Goal: Information Seeking & Learning: Learn about a topic

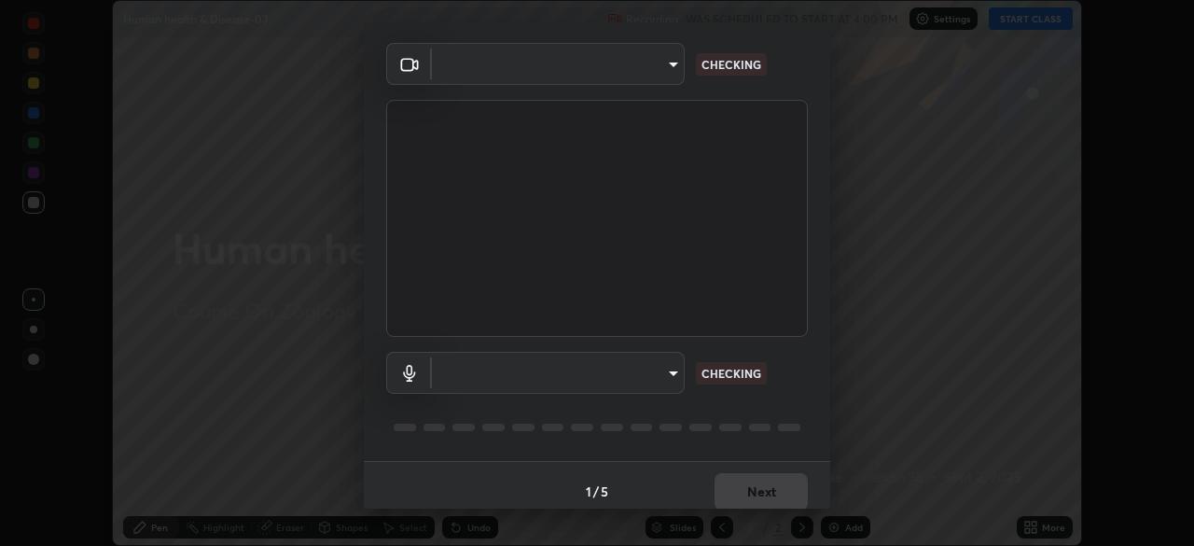
scroll to position [66, 0]
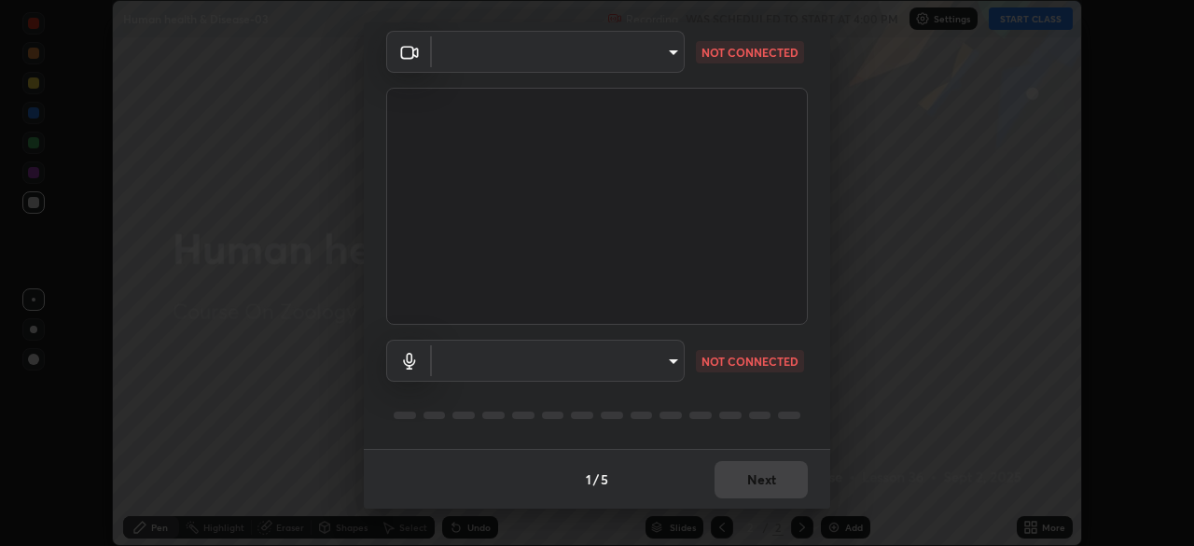
type input "49997c5035a380d1e4bfd67072f4403f37fcfd6159da511fce73e868ba03c42c"
type input "b93cbfc37ea663615e2a2758e13d6489b429ad874a2ce90456402bbb4f5a5e7c"
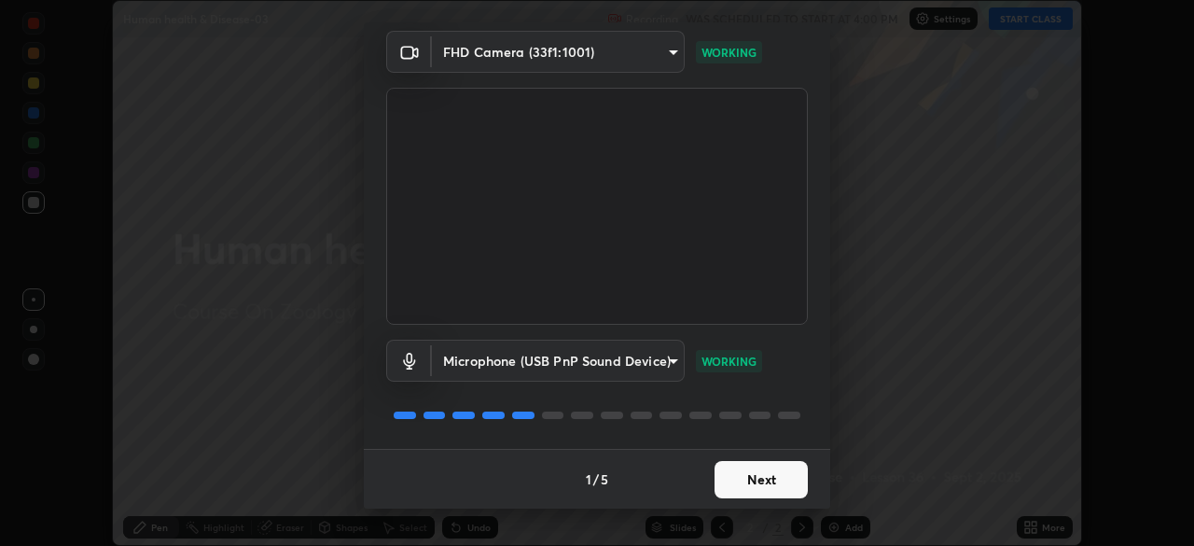
click at [750, 480] on button "Next" at bounding box center [761, 479] width 93 height 37
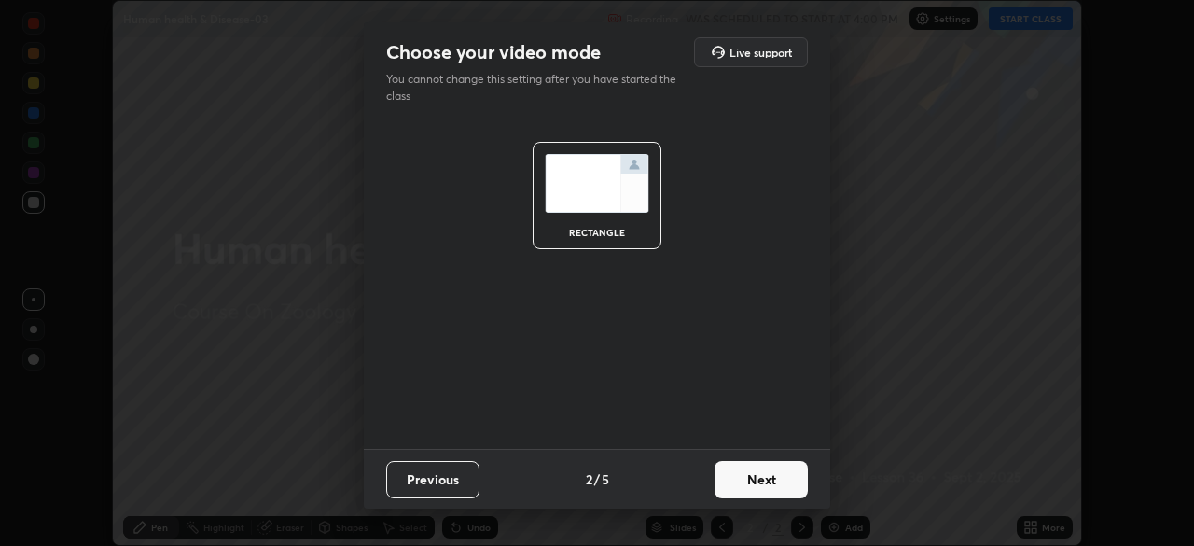
click at [753, 481] on button "Next" at bounding box center [761, 479] width 93 height 37
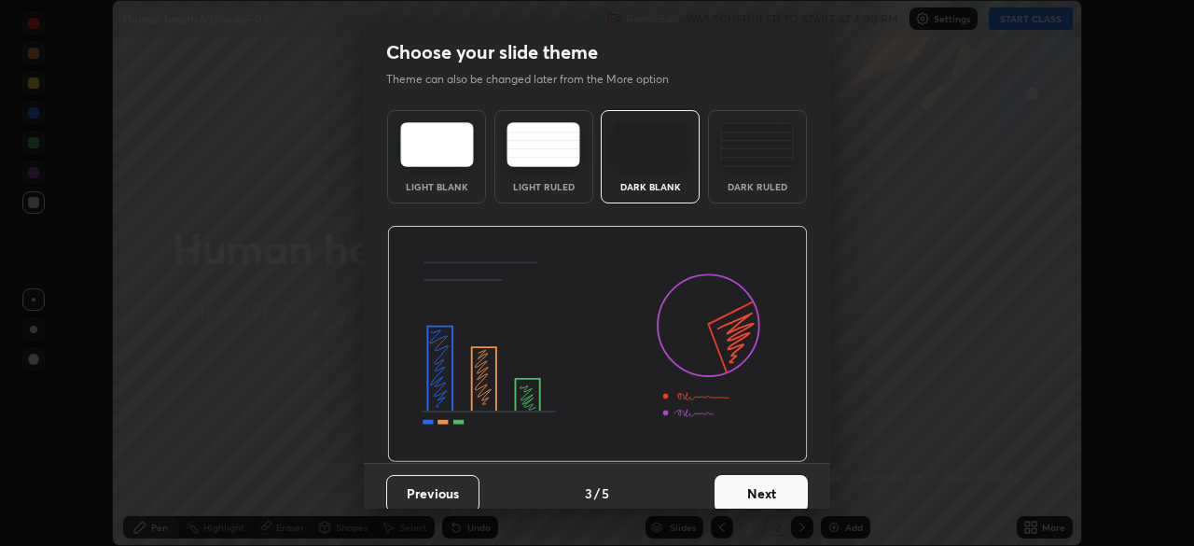
click at [750, 479] on button "Next" at bounding box center [761, 493] width 93 height 37
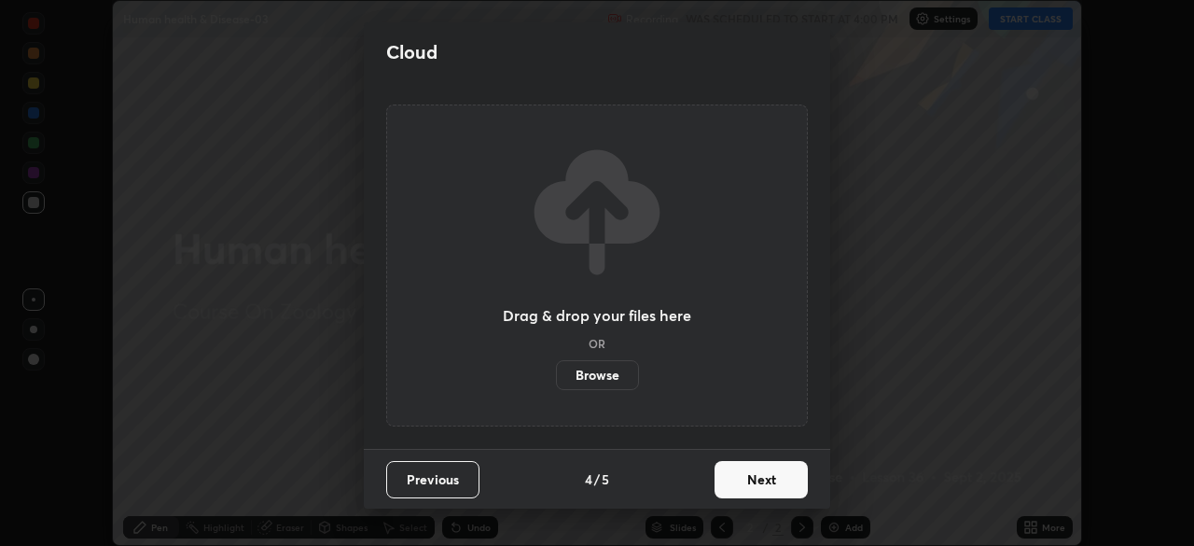
click at [745, 479] on button "Next" at bounding box center [761, 479] width 93 height 37
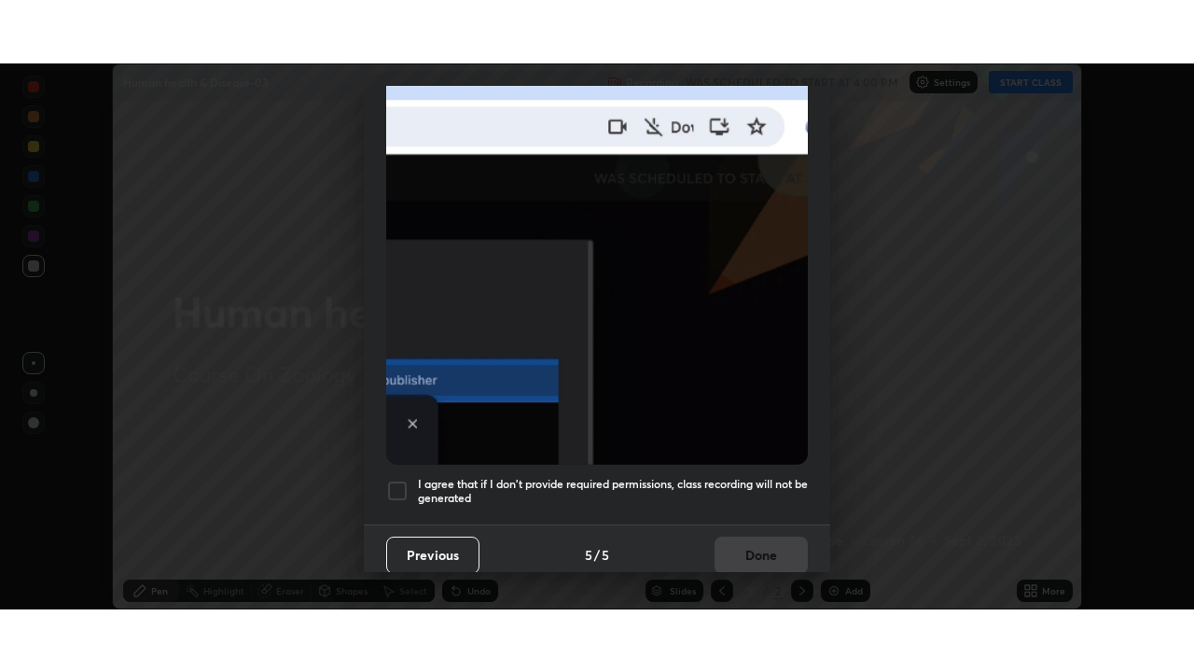
scroll to position [447, 0]
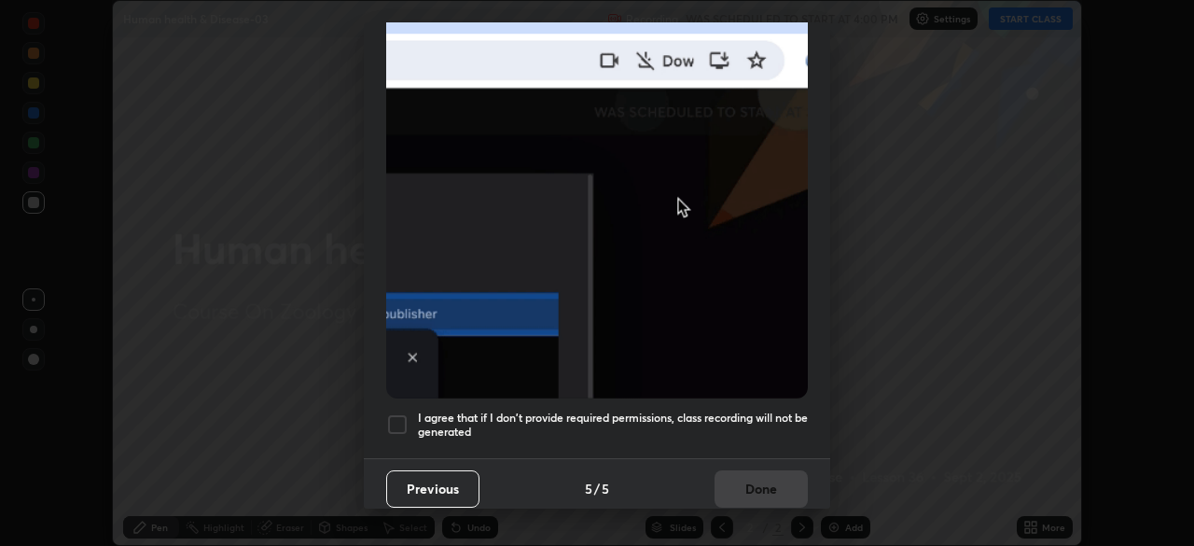
click at [700, 411] on h5 "I agree that if I don't provide required permissions, class recording will not …" at bounding box center [613, 425] width 390 height 29
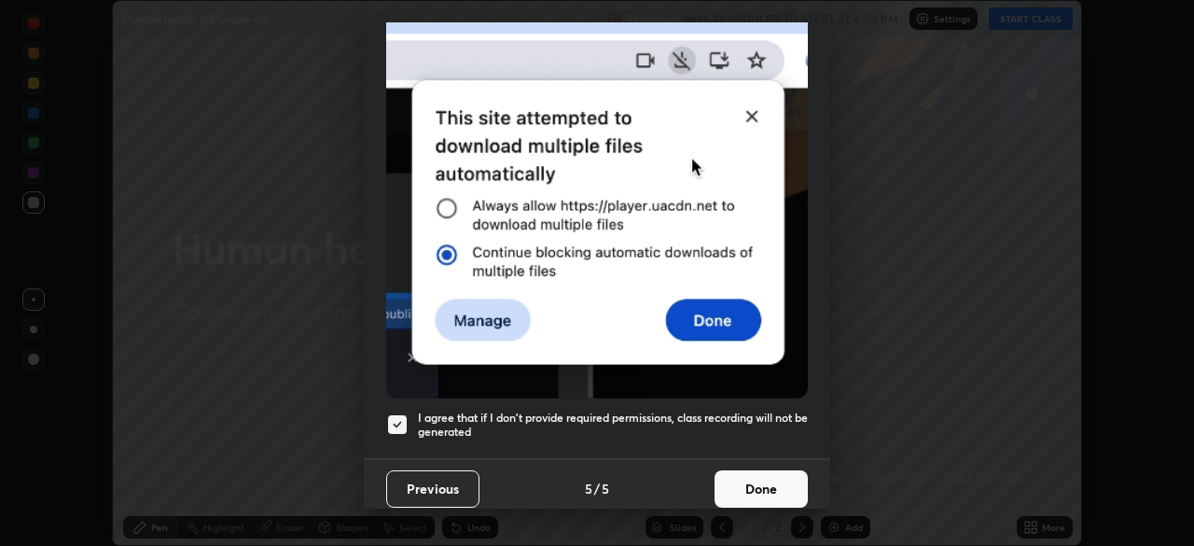
click at [737, 474] on button "Done" at bounding box center [761, 488] width 93 height 37
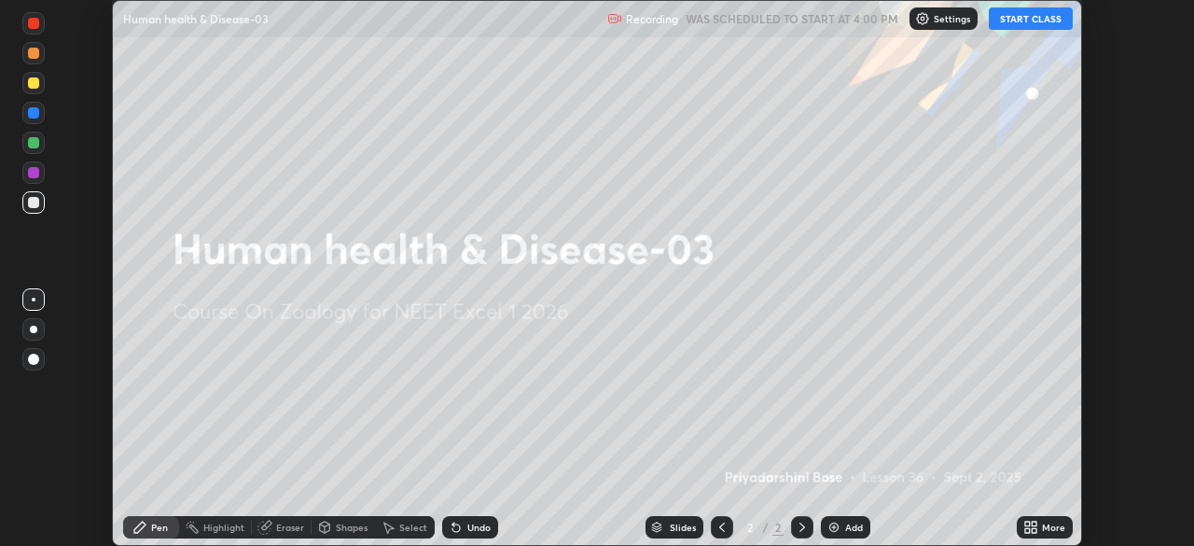
click at [1026, 21] on button "START CLASS" at bounding box center [1031, 18] width 84 height 22
click at [1034, 524] on icon at bounding box center [1034, 524] width 5 height 5
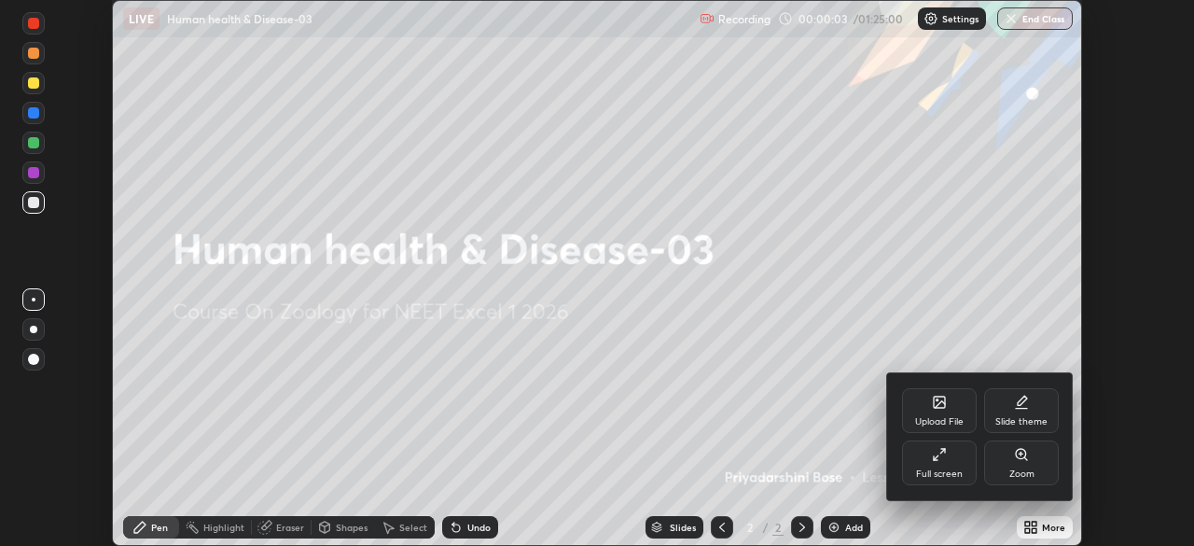
click at [952, 469] on div "Full screen" at bounding box center [939, 473] width 47 height 9
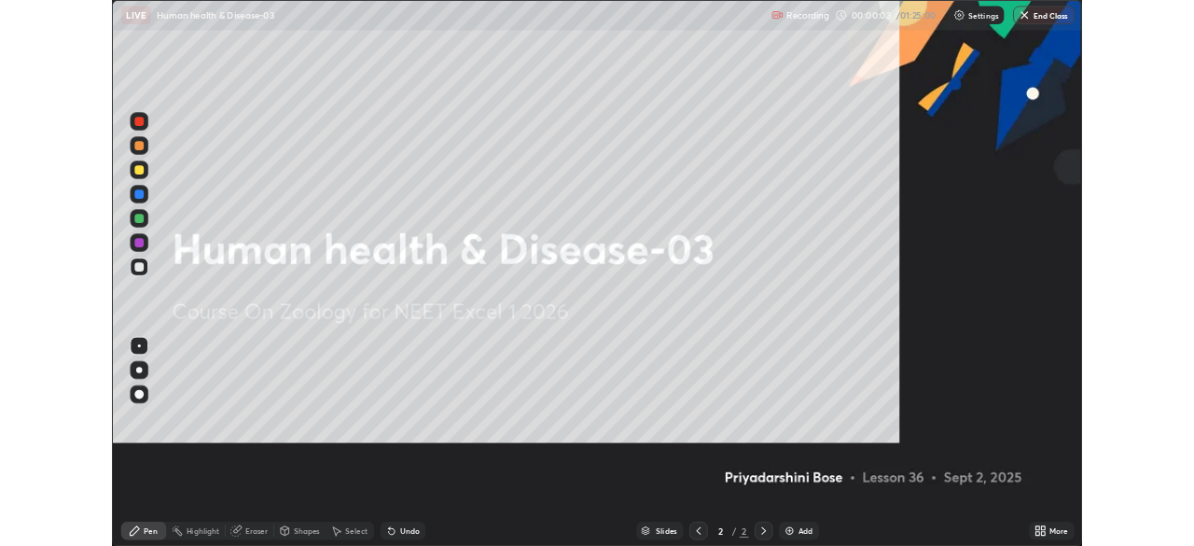
scroll to position [672, 1194]
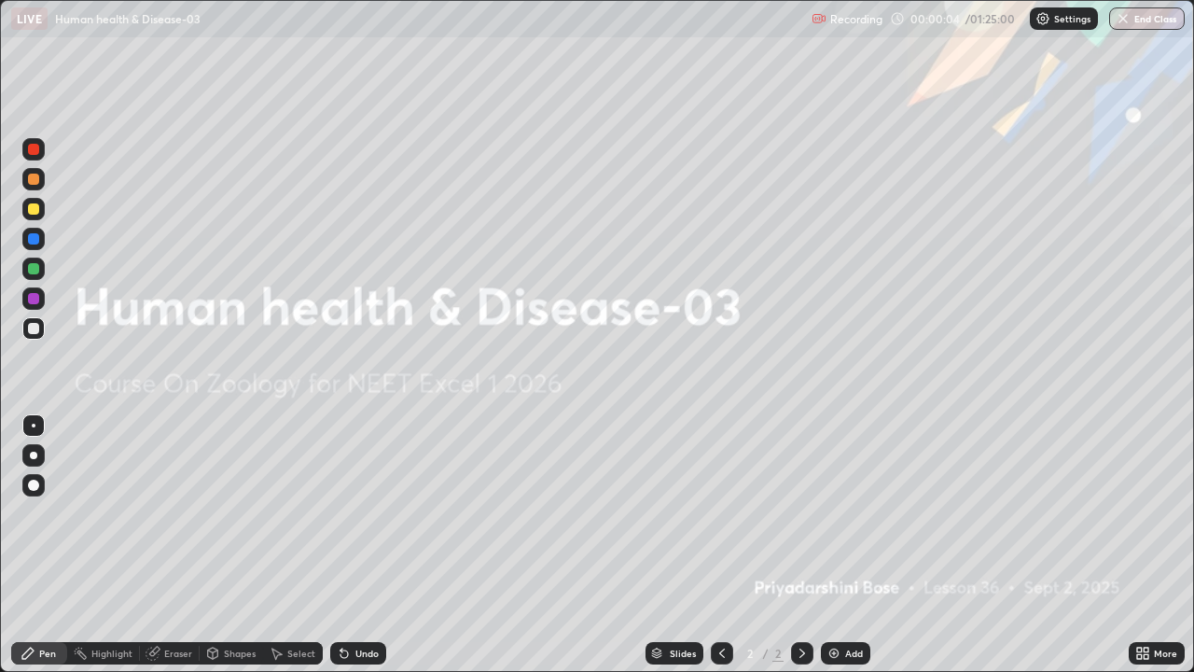
click at [830, 545] on img at bounding box center [834, 653] width 15 height 15
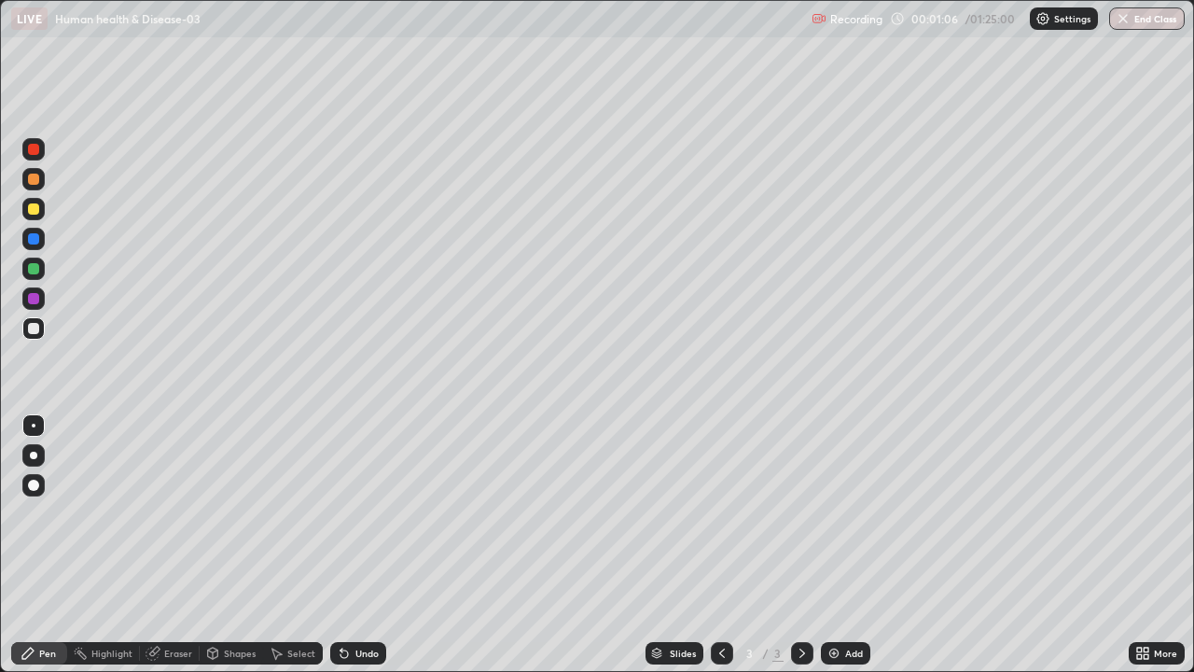
click at [35, 299] on div at bounding box center [33, 298] width 11 height 11
click at [35, 482] on div at bounding box center [33, 485] width 11 height 11
click at [41, 327] on div at bounding box center [33, 328] width 22 height 22
click at [35, 298] on div at bounding box center [33, 298] width 11 height 11
click at [38, 324] on div at bounding box center [33, 328] width 22 height 22
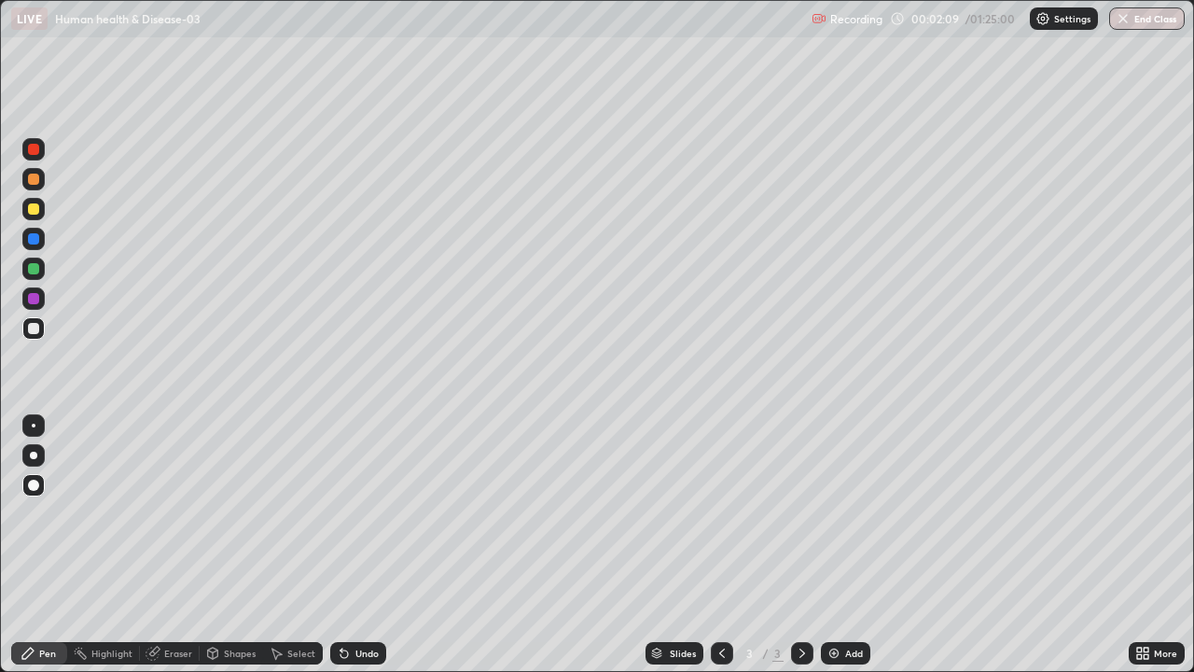
click at [169, 545] on div "Eraser" at bounding box center [178, 652] width 28 height 9
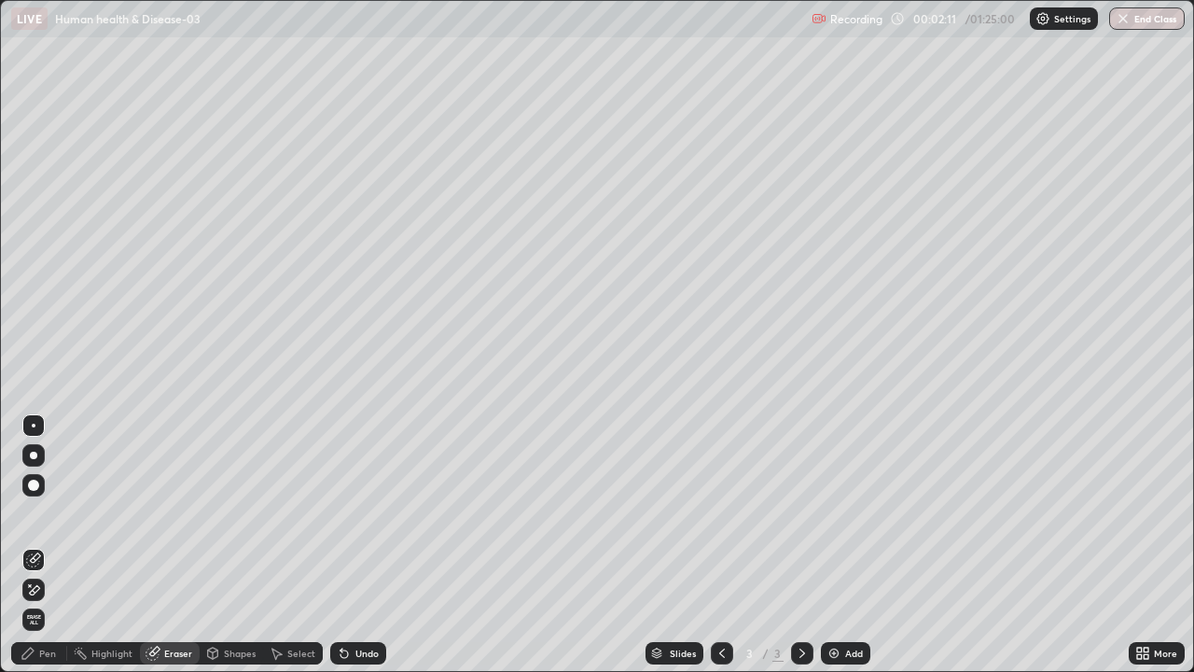
click at [35, 545] on icon at bounding box center [28, 653] width 15 height 15
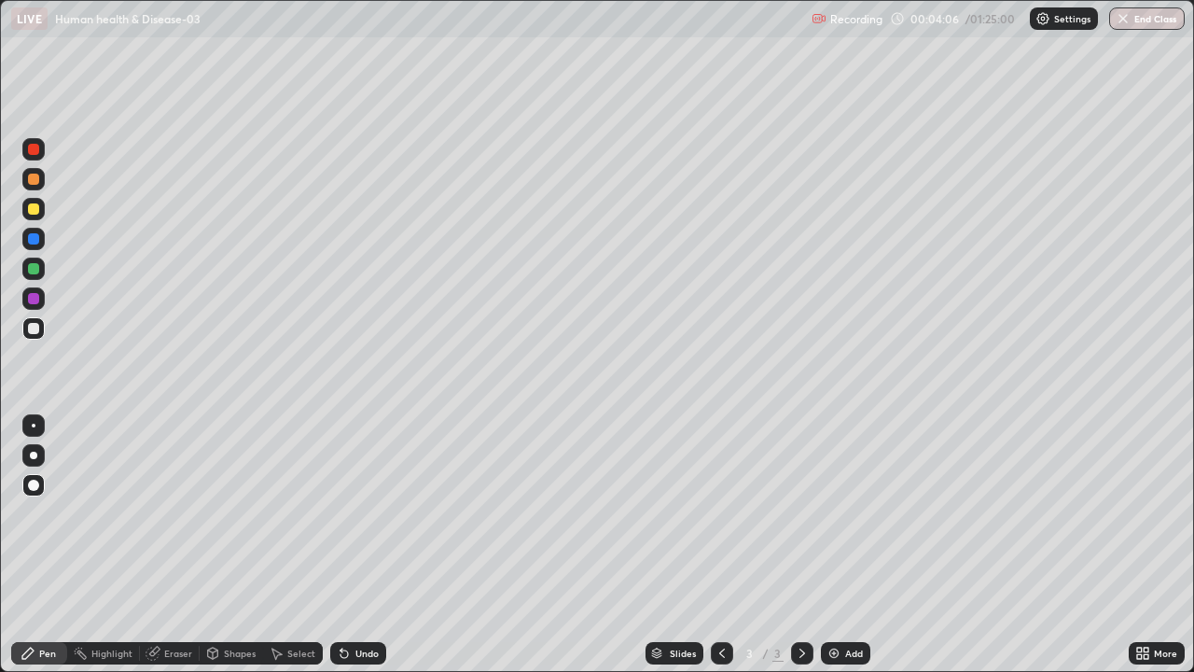
click at [41, 267] on div at bounding box center [33, 269] width 22 height 22
click at [42, 298] on div at bounding box center [33, 298] width 22 height 22
click at [35, 269] on div at bounding box center [33, 268] width 11 height 11
click at [31, 204] on div at bounding box center [33, 208] width 11 height 11
click at [37, 330] on div at bounding box center [33, 328] width 11 height 11
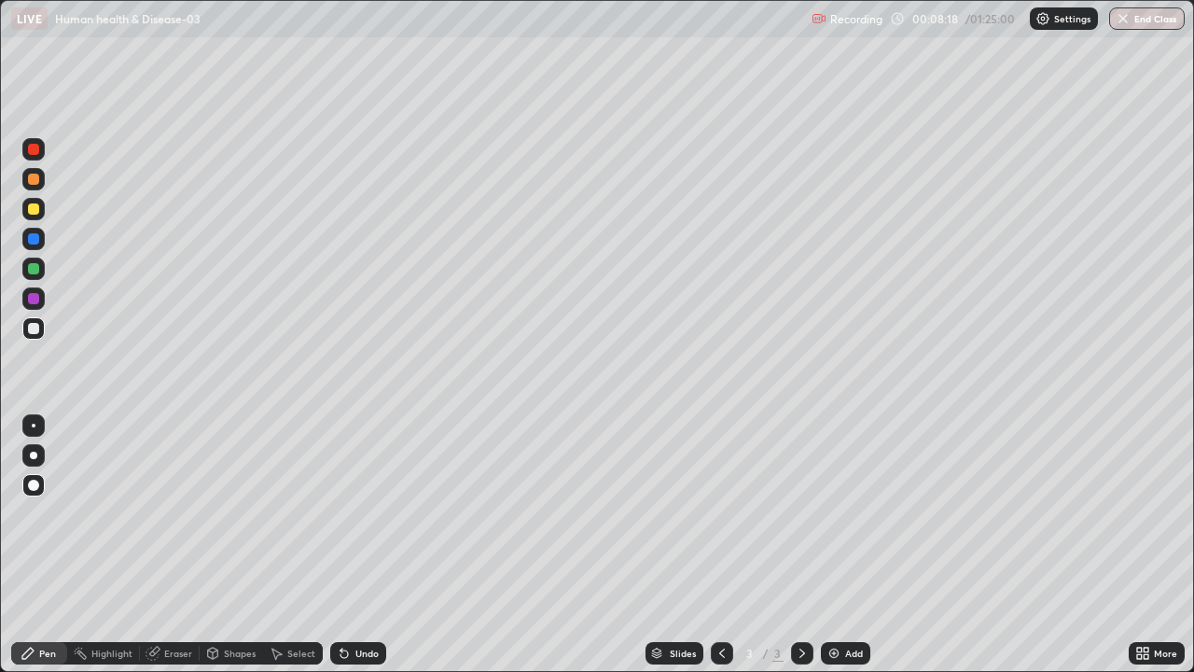
click at [837, 545] on img at bounding box center [834, 653] width 15 height 15
click at [35, 269] on div at bounding box center [33, 268] width 11 height 11
click at [38, 329] on div at bounding box center [33, 328] width 11 height 11
click at [177, 545] on div "Eraser" at bounding box center [178, 652] width 28 height 9
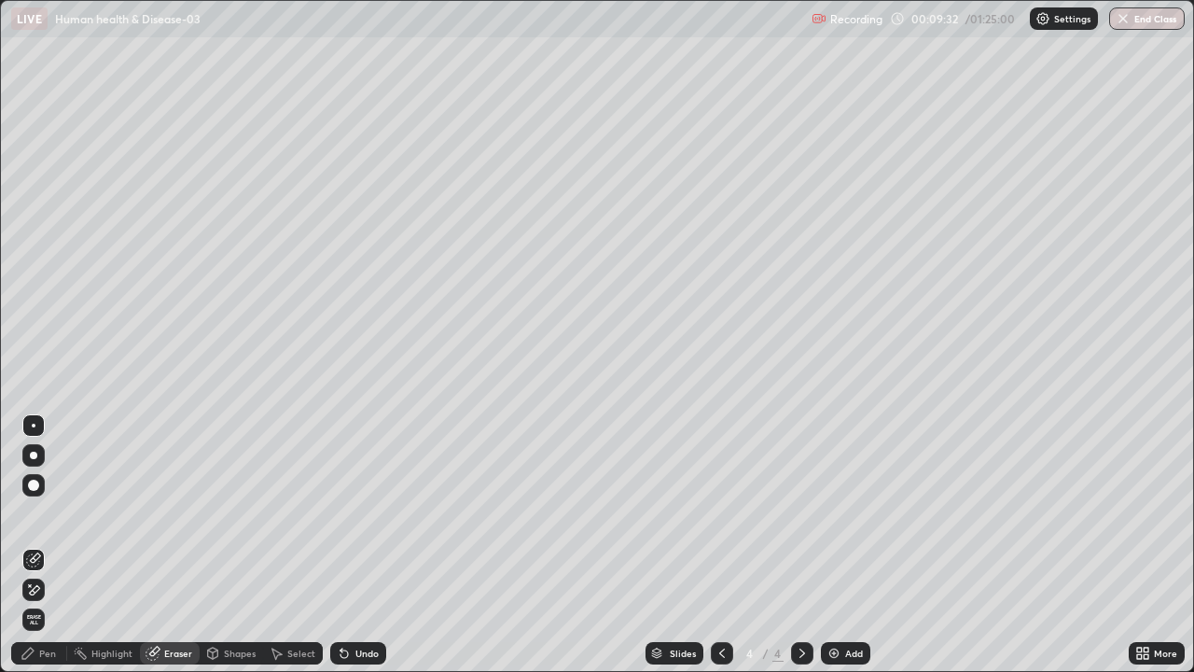
click at [33, 545] on icon at bounding box center [28, 653] width 15 height 15
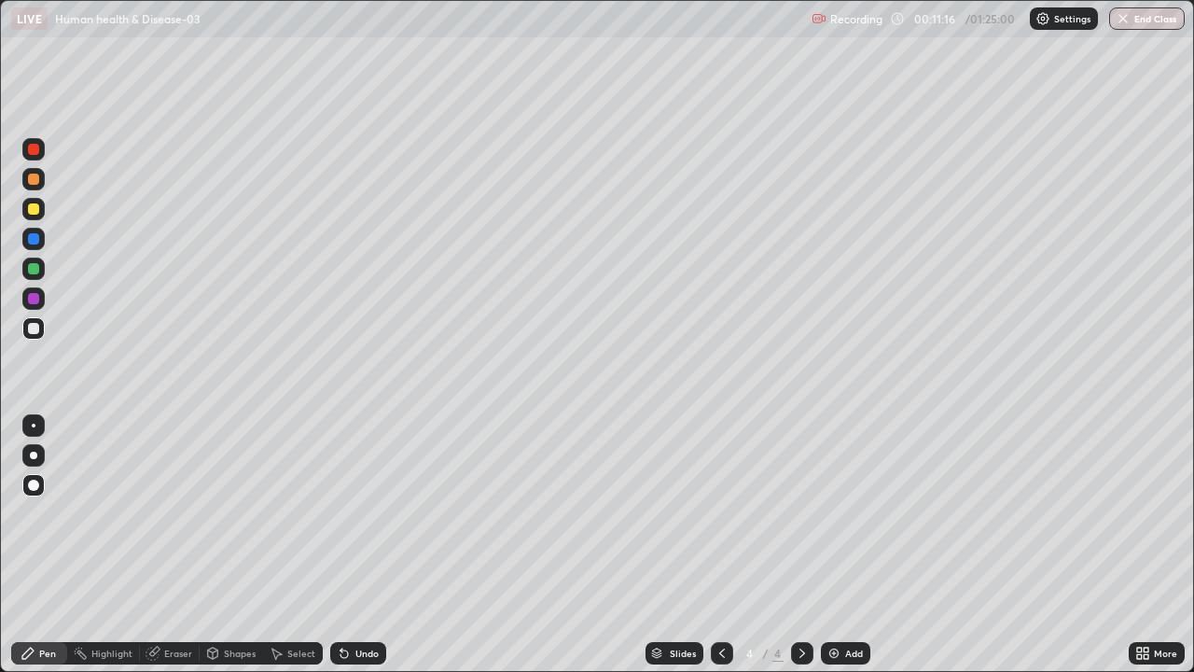
click at [1146, 545] on icon at bounding box center [1146, 650] width 5 height 5
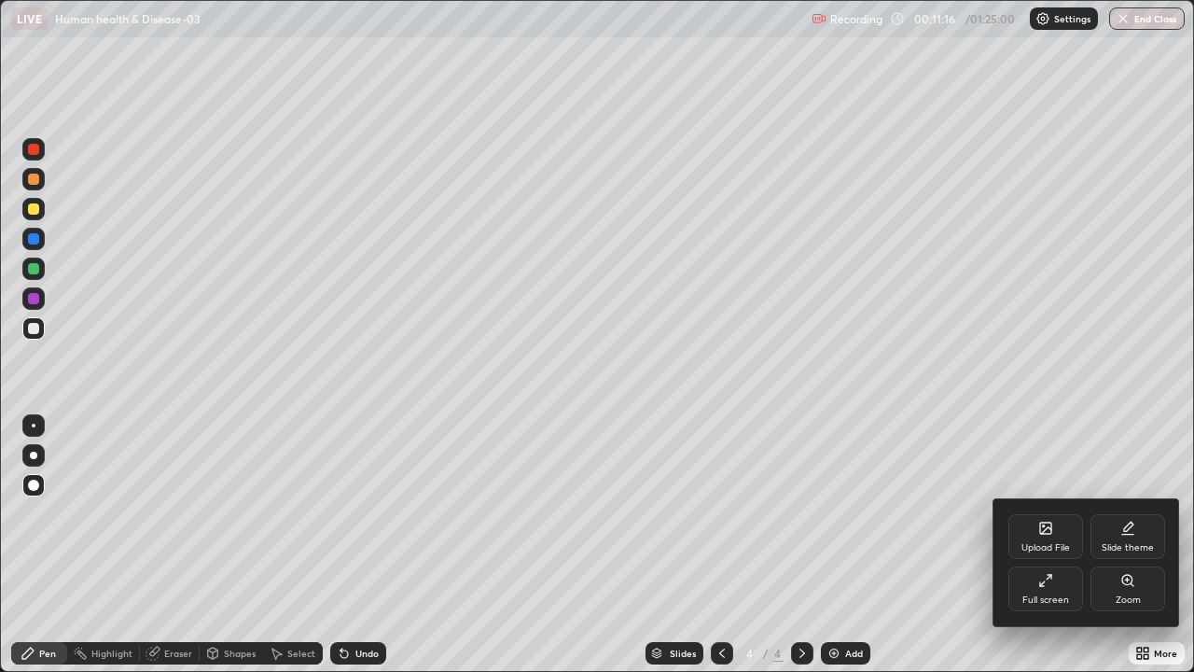
click at [1059, 545] on div "Full screen" at bounding box center [1046, 588] width 75 height 45
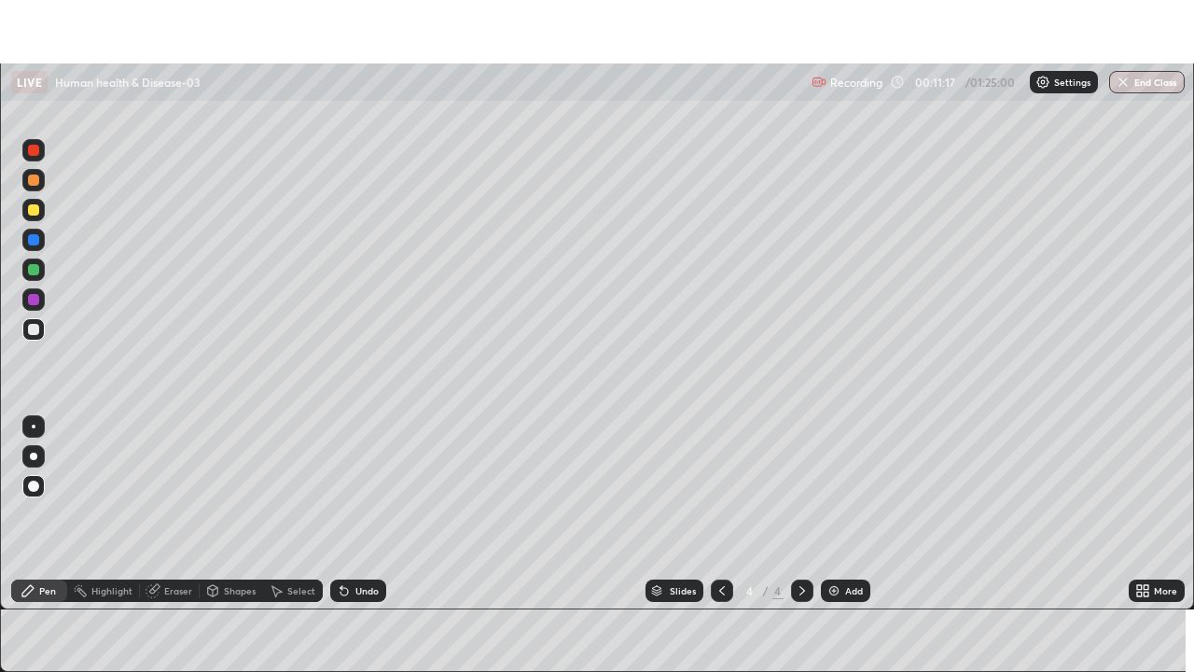
scroll to position [92763, 92115]
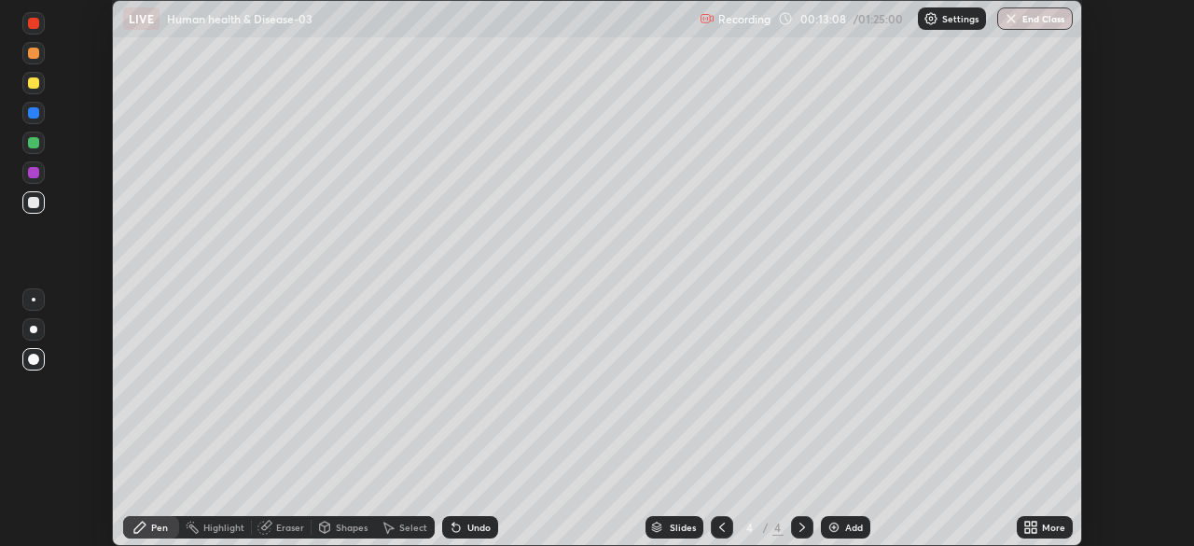
click at [34, 174] on div at bounding box center [33, 172] width 11 height 11
click at [31, 202] on div at bounding box center [33, 202] width 11 height 11
click at [274, 527] on div "Eraser" at bounding box center [282, 527] width 60 height 22
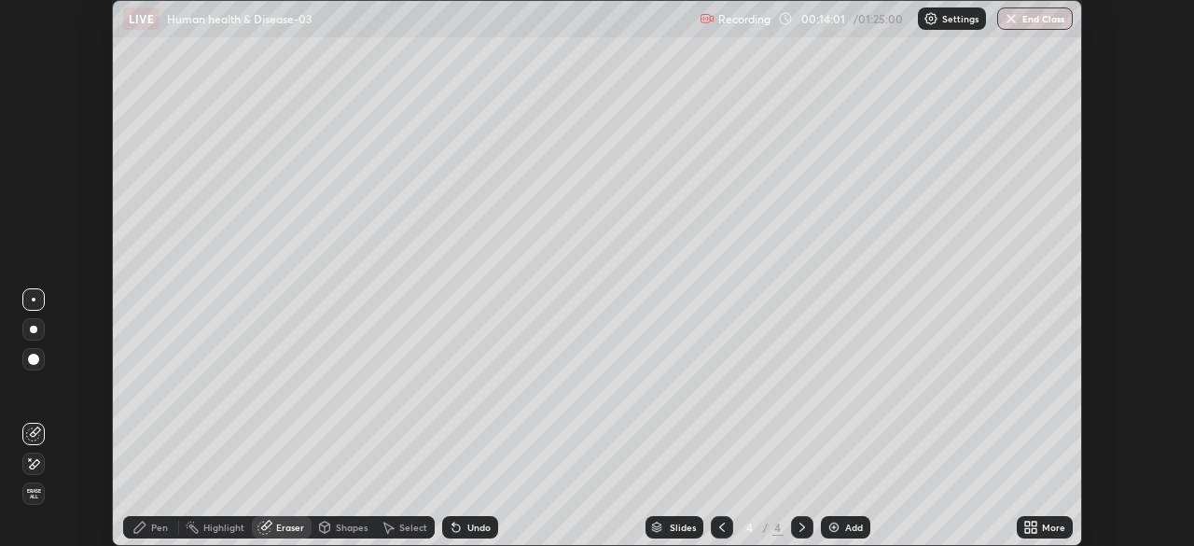
click at [155, 532] on div "Pen" at bounding box center [159, 527] width 17 height 9
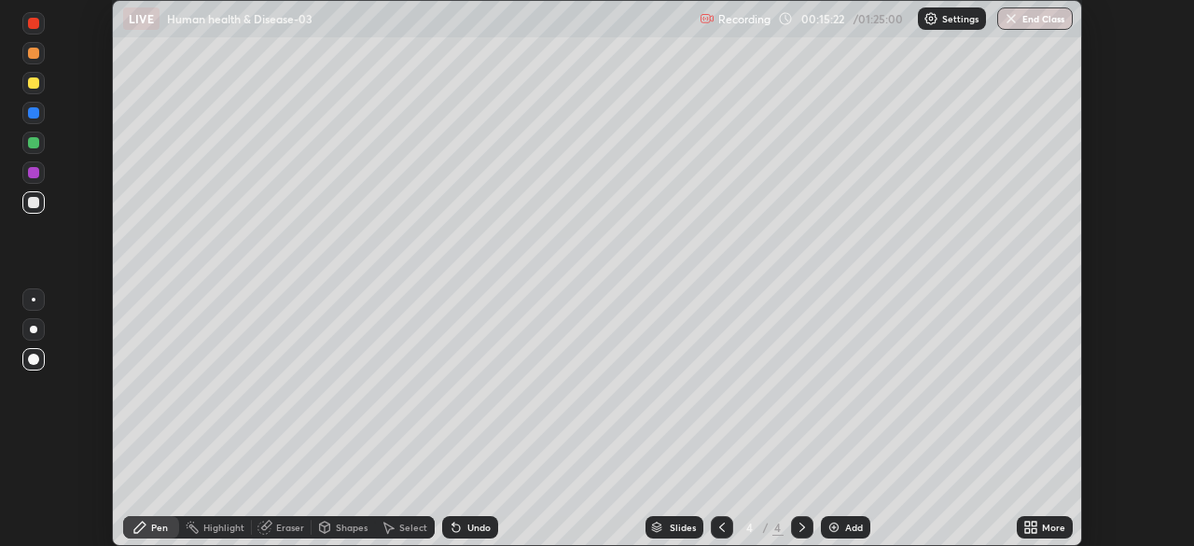
click at [1026, 524] on icon at bounding box center [1027, 524] width 5 height 5
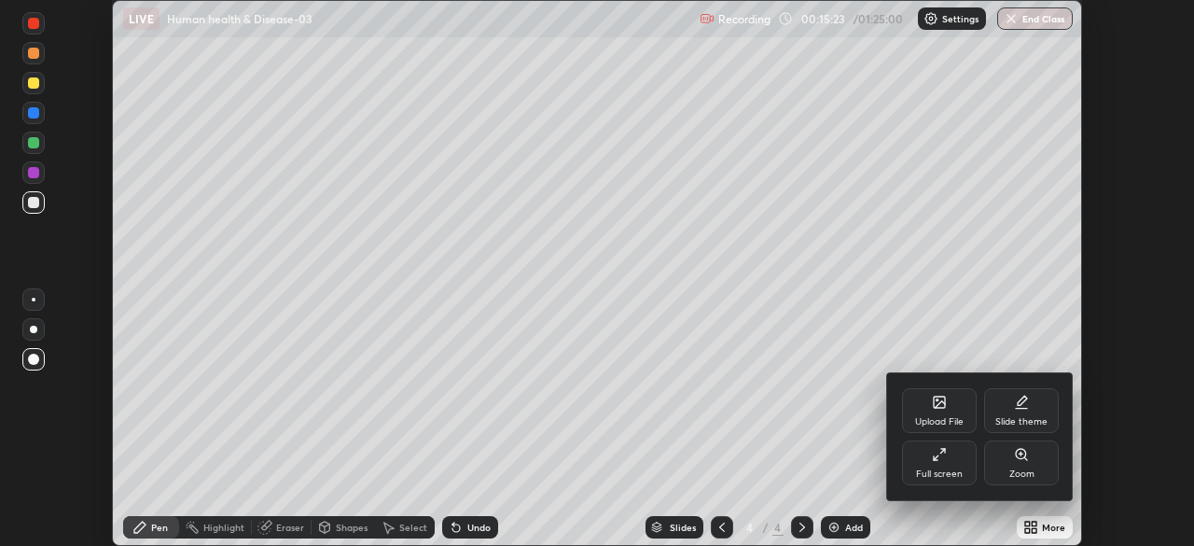
click at [948, 463] on div "Full screen" at bounding box center [939, 462] width 75 height 45
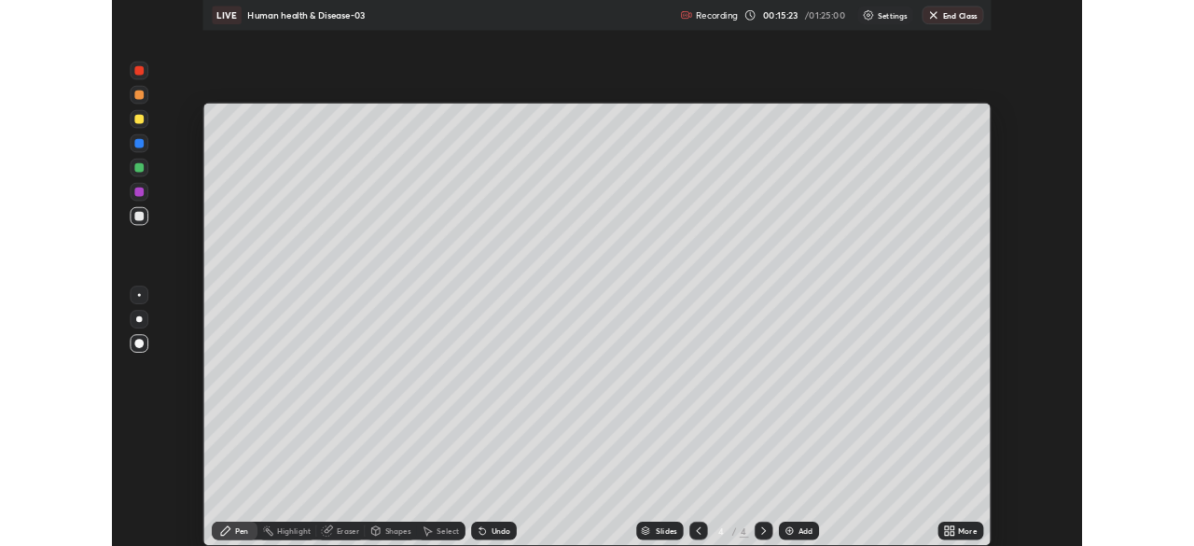
scroll to position [672, 1194]
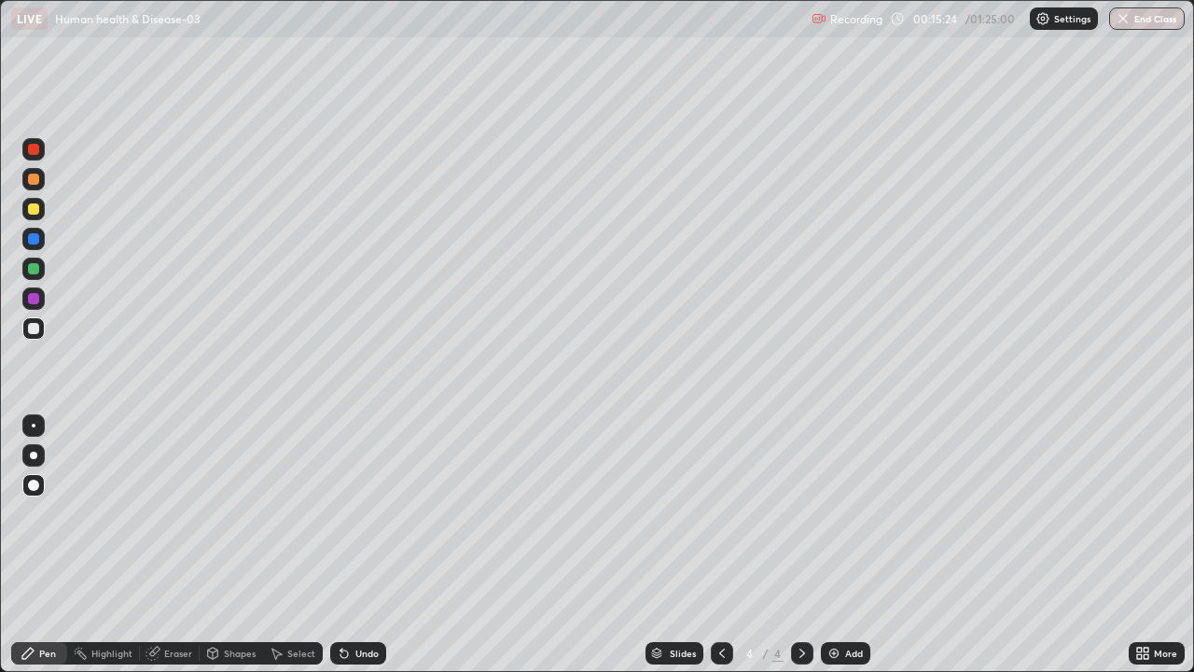
click at [830, 545] on img at bounding box center [834, 653] width 15 height 15
click at [36, 300] on div at bounding box center [33, 298] width 11 height 11
click at [41, 328] on div at bounding box center [33, 328] width 22 height 22
click at [37, 268] on div at bounding box center [33, 268] width 11 height 11
click at [35, 331] on div at bounding box center [33, 328] width 11 height 11
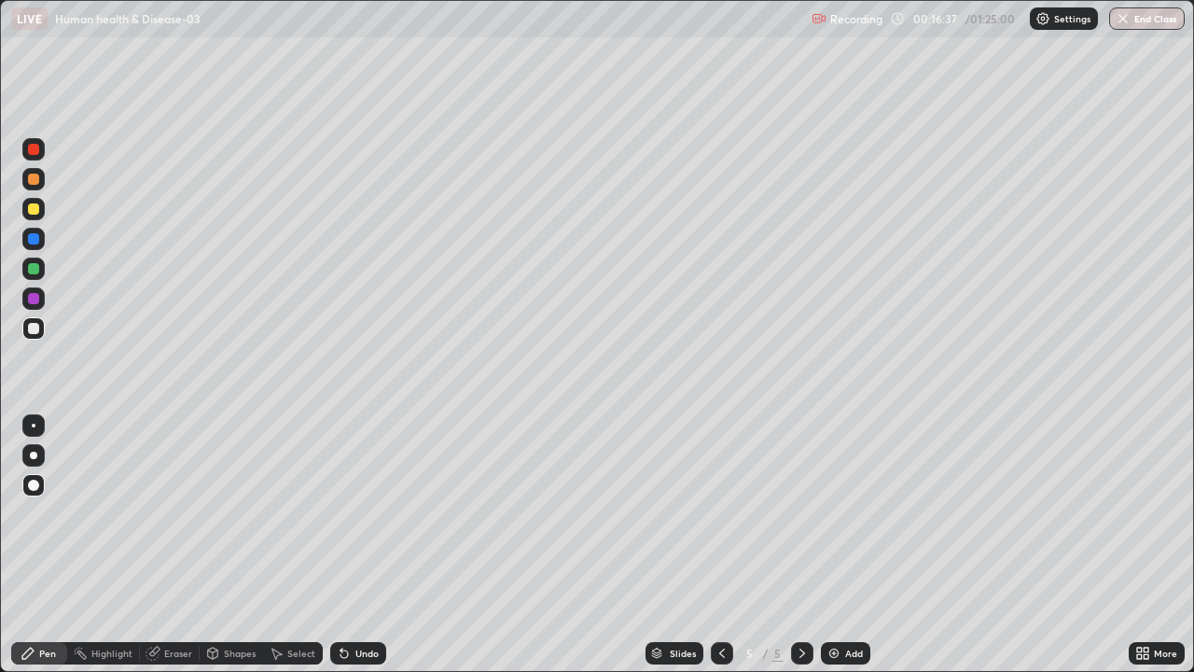
click at [178, 545] on div "Eraser" at bounding box center [178, 652] width 28 height 9
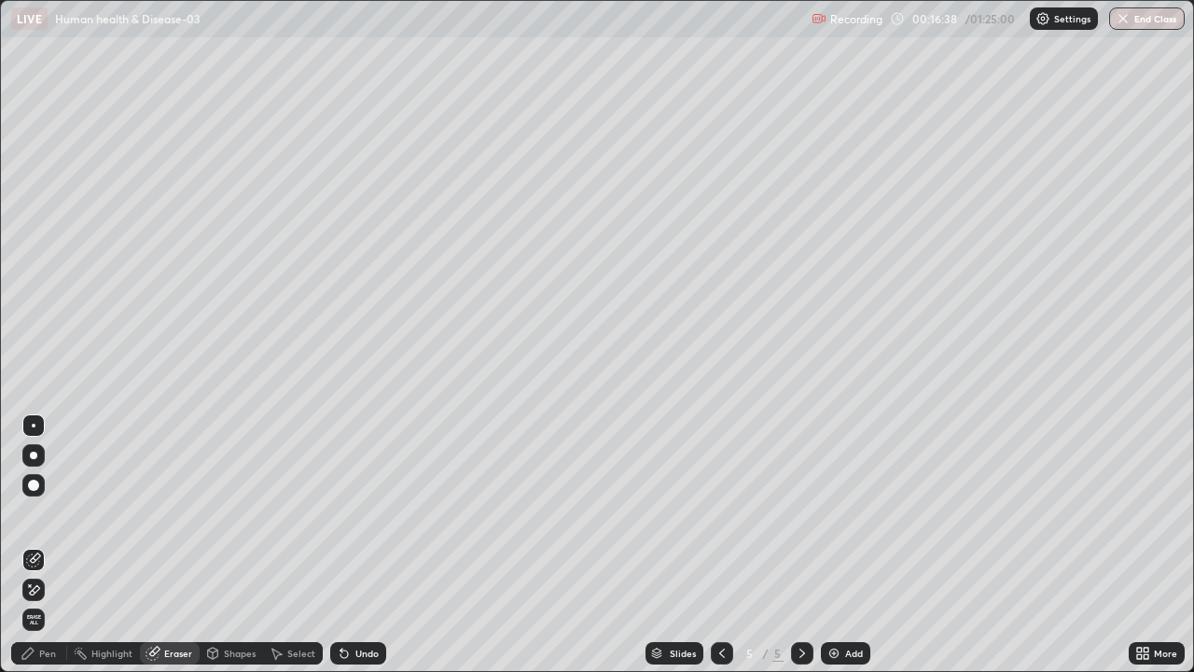
click at [42, 545] on div "Pen" at bounding box center [47, 652] width 17 height 9
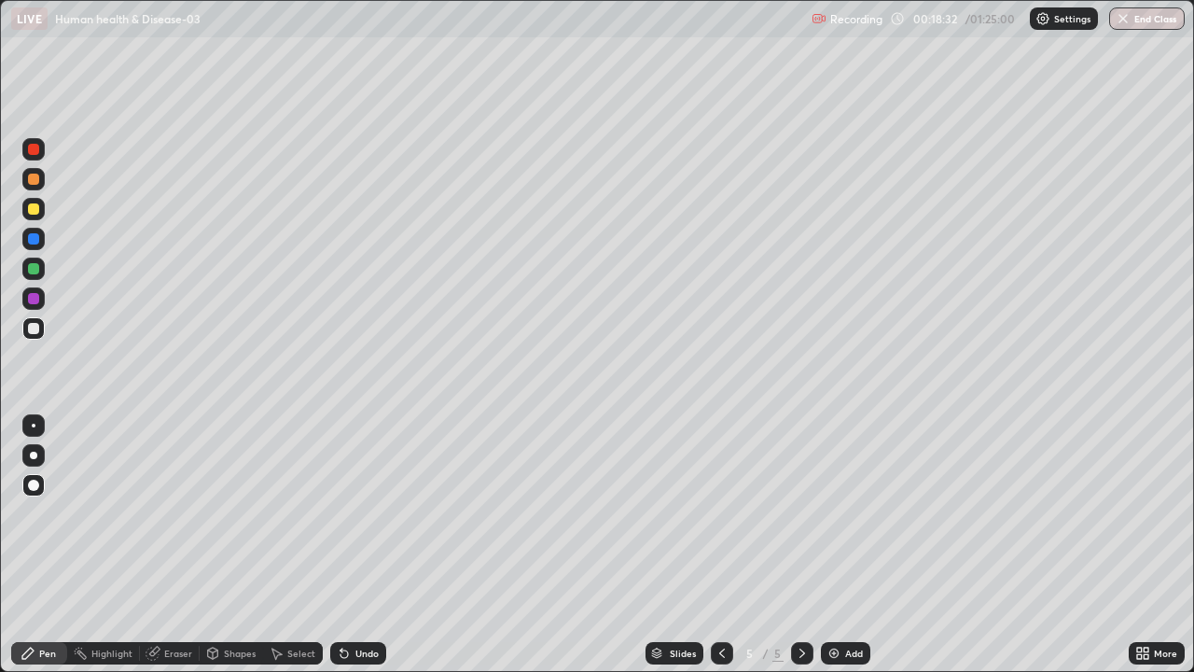
click at [838, 545] on img at bounding box center [834, 653] width 15 height 15
click at [35, 212] on div at bounding box center [33, 208] width 11 height 11
click at [37, 328] on div at bounding box center [33, 328] width 11 height 11
click at [341, 545] on icon at bounding box center [342, 649] width 2 height 2
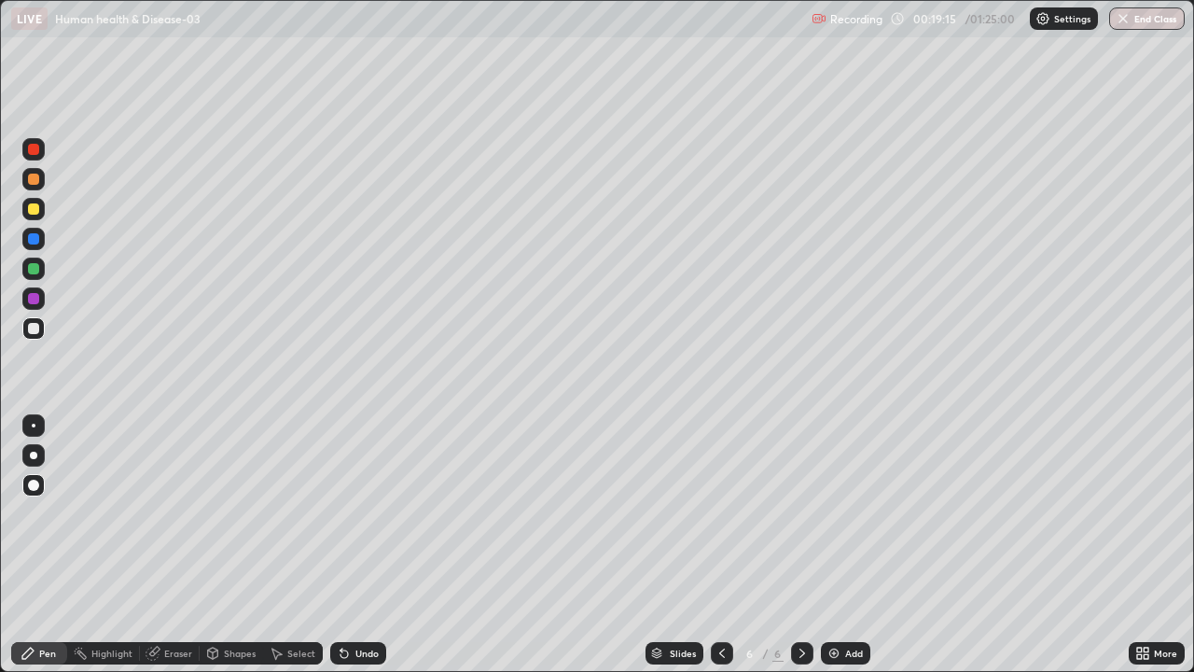
click at [344, 545] on icon at bounding box center [344, 653] width 7 height 7
click at [342, 545] on icon at bounding box center [344, 653] width 7 height 7
click at [37, 299] on div at bounding box center [33, 298] width 11 height 11
click at [35, 268] on div at bounding box center [33, 268] width 11 height 11
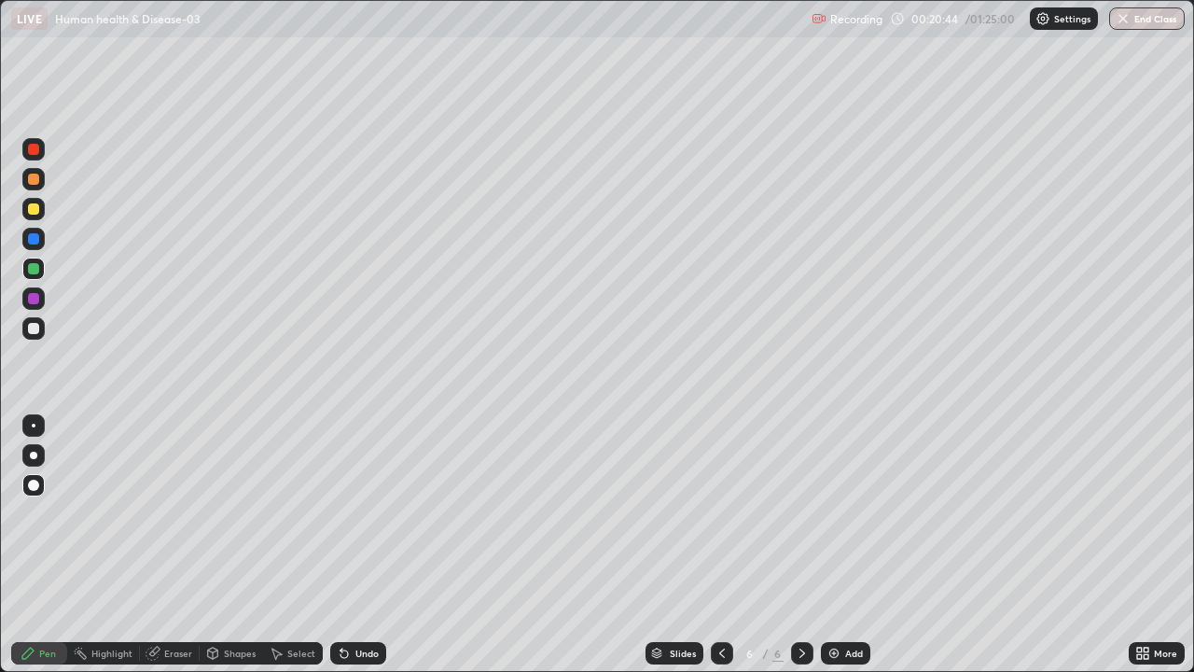
click at [34, 239] on div at bounding box center [33, 238] width 11 height 11
click at [40, 299] on div at bounding box center [33, 298] width 22 height 22
click at [186, 545] on div "Eraser" at bounding box center [178, 652] width 28 height 9
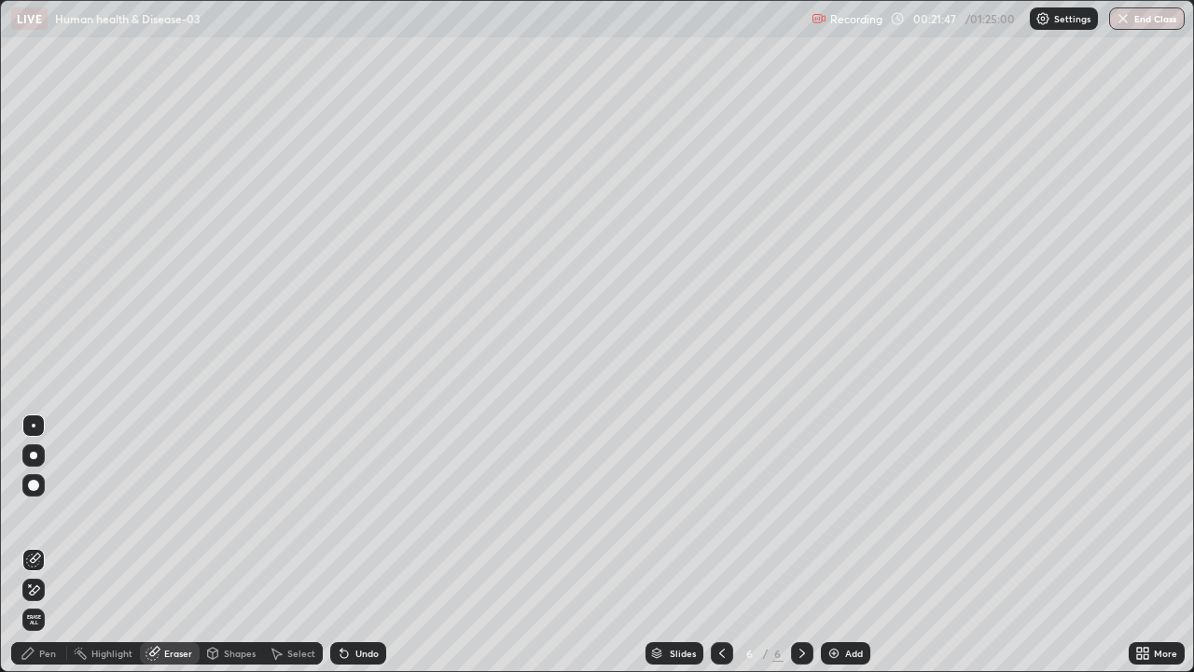
click at [40, 545] on div "Pen" at bounding box center [47, 652] width 17 height 9
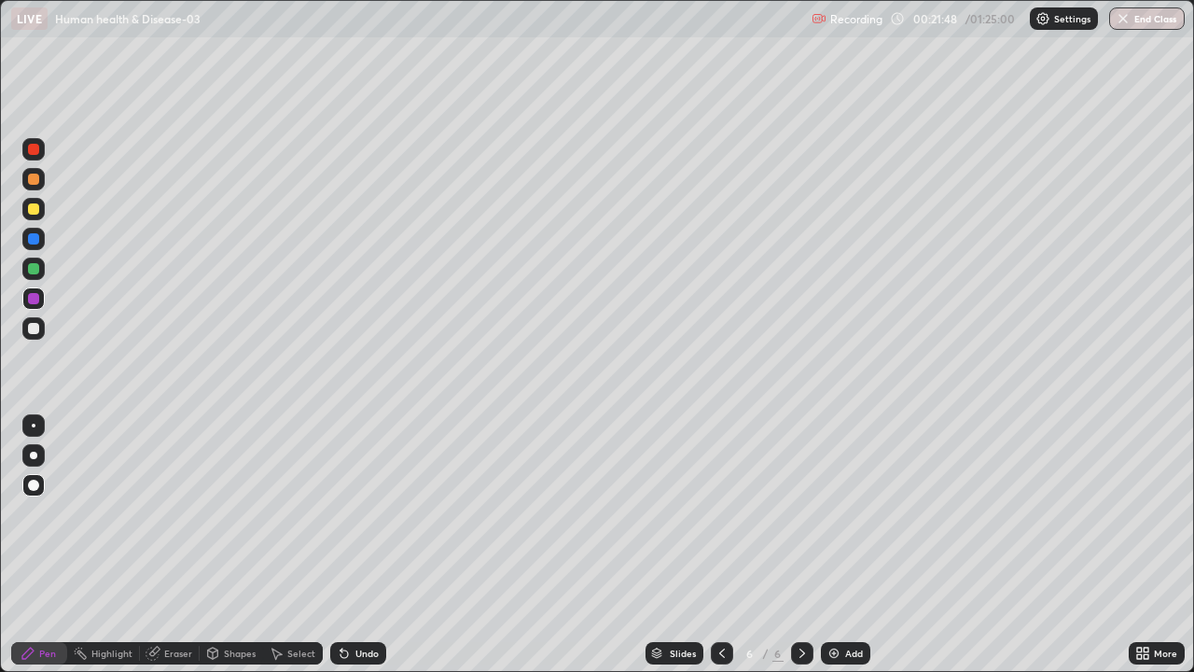
click at [35, 328] on div at bounding box center [33, 328] width 11 height 11
click at [830, 545] on img at bounding box center [834, 653] width 15 height 15
click at [35, 205] on div at bounding box center [33, 208] width 11 height 11
click at [40, 270] on div at bounding box center [33, 269] width 22 height 22
click at [34, 300] on div at bounding box center [33, 298] width 11 height 11
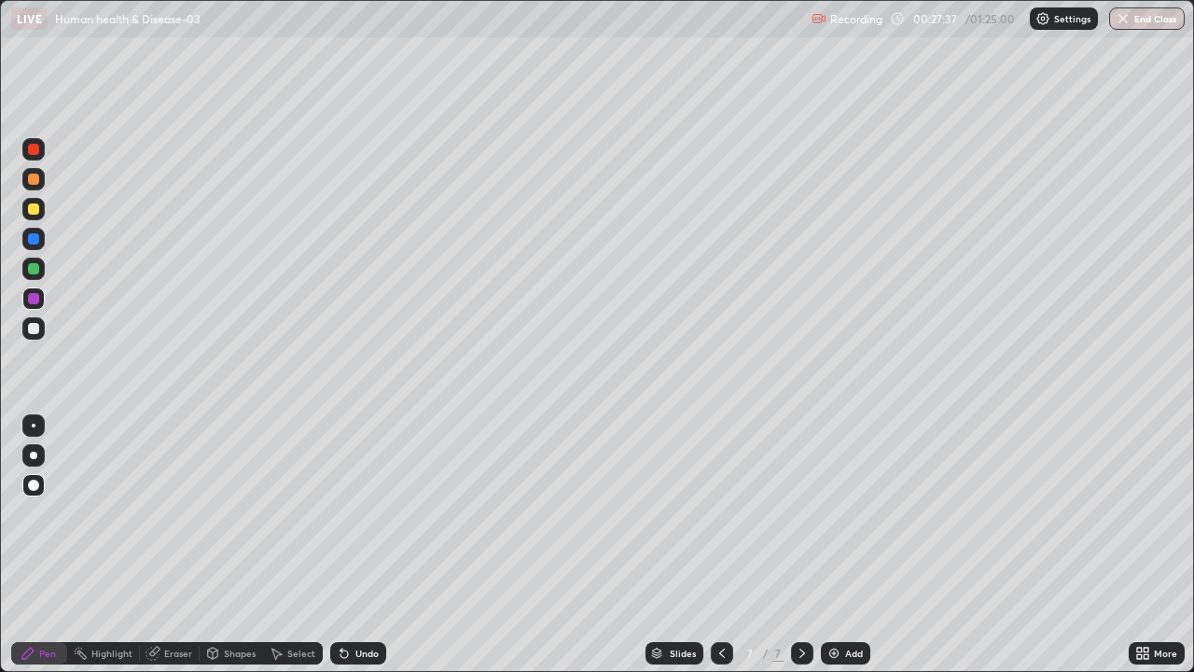
click at [29, 323] on div at bounding box center [33, 328] width 11 height 11
click at [176, 545] on div "Eraser" at bounding box center [178, 652] width 28 height 9
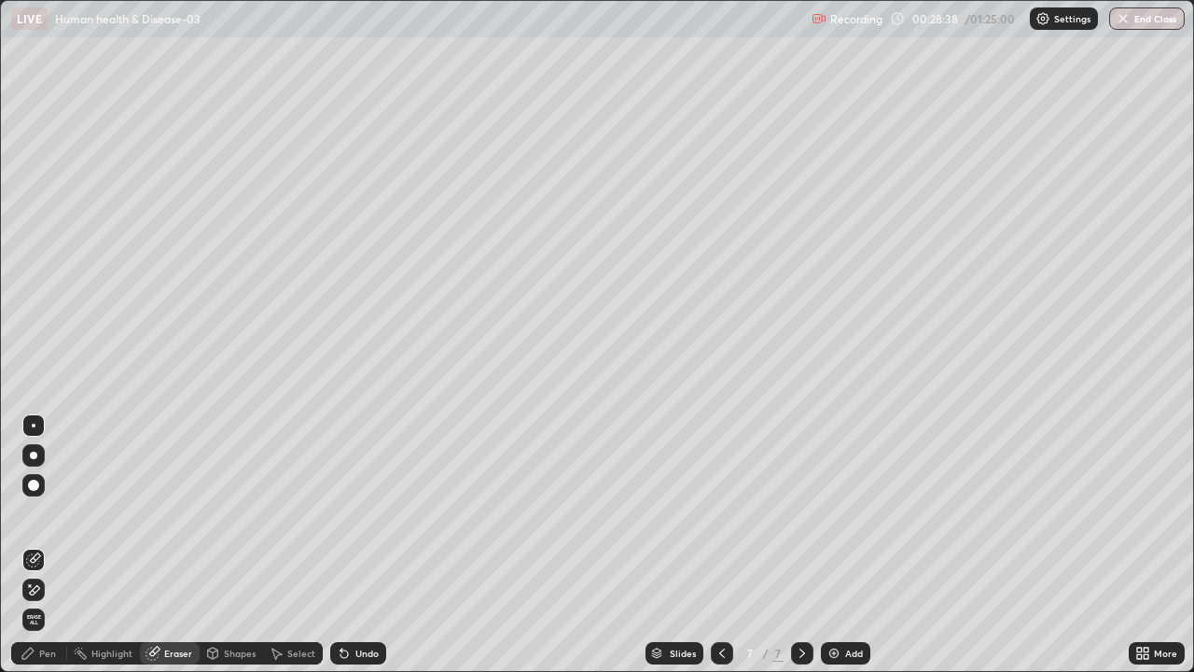
click at [47, 545] on div "Pen" at bounding box center [47, 652] width 17 height 9
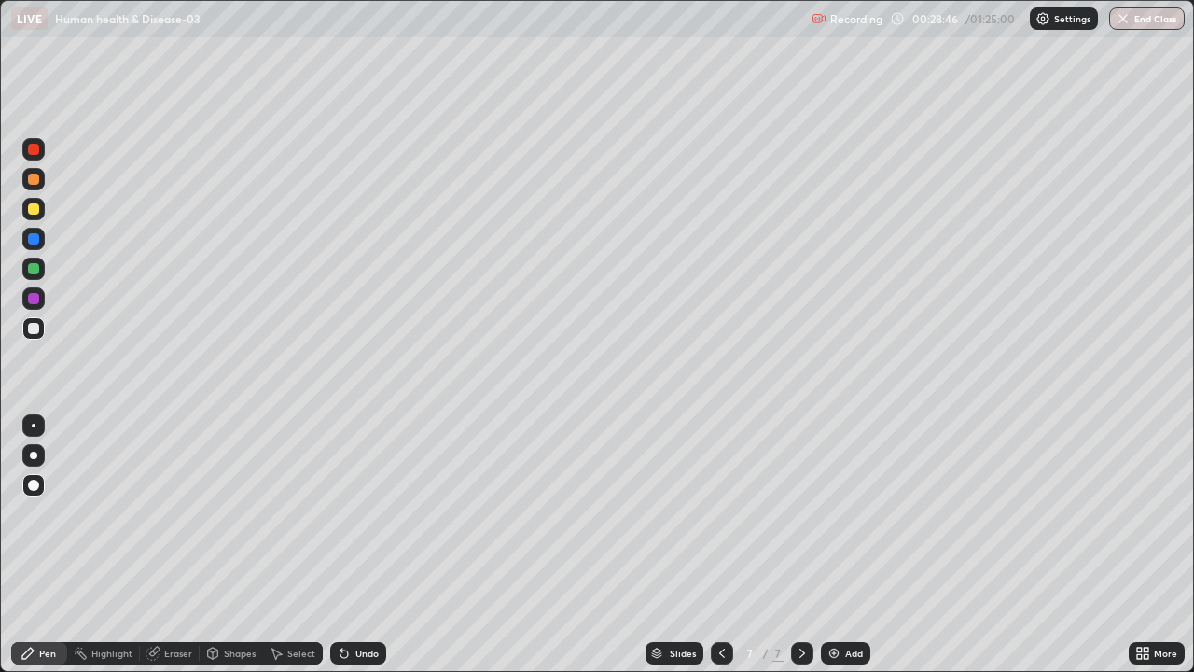
click at [38, 296] on div at bounding box center [33, 298] width 11 height 11
click at [29, 206] on div at bounding box center [33, 208] width 11 height 11
click at [31, 327] on div at bounding box center [33, 328] width 11 height 11
click at [31, 209] on div at bounding box center [33, 208] width 11 height 11
click at [37, 326] on div at bounding box center [33, 328] width 11 height 11
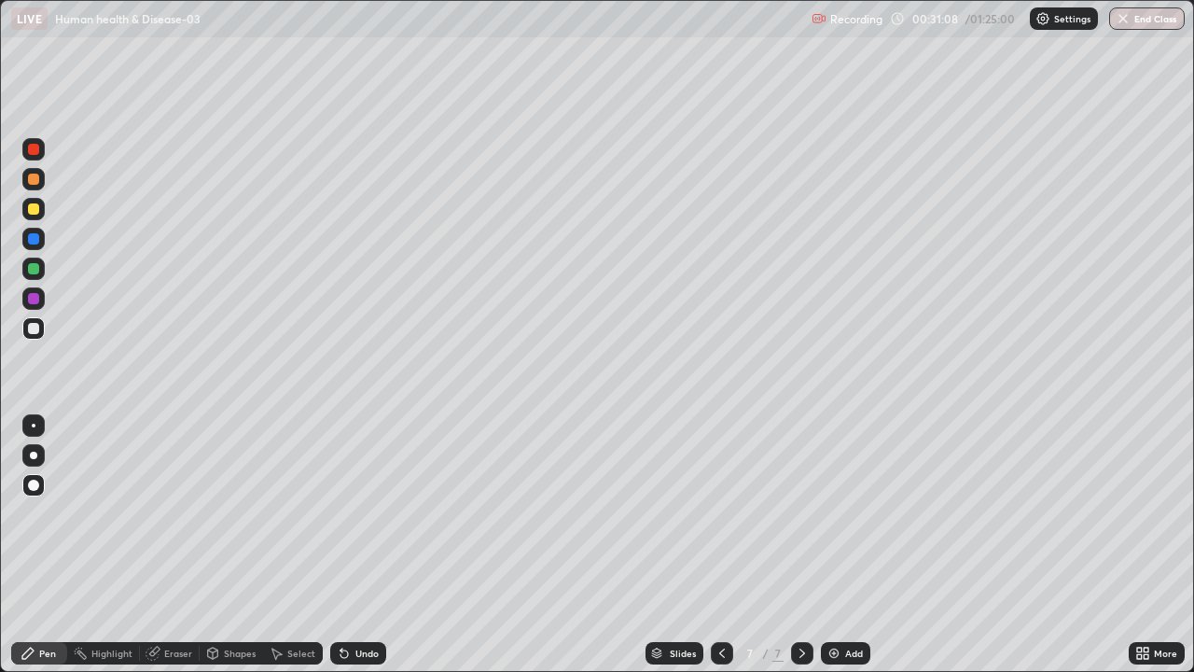
click at [36, 213] on div at bounding box center [33, 208] width 11 height 11
click at [35, 324] on div at bounding box center [33, 328] width 11 height 11
click at [827, 545] on img at bounding box center [834, 653] width 15 height 15
click at [38, 301] on div at bounding box center [33, 298] width 11 height 11
click at [33, 331] on div at bounding box center [33, 328] width 11 height 11
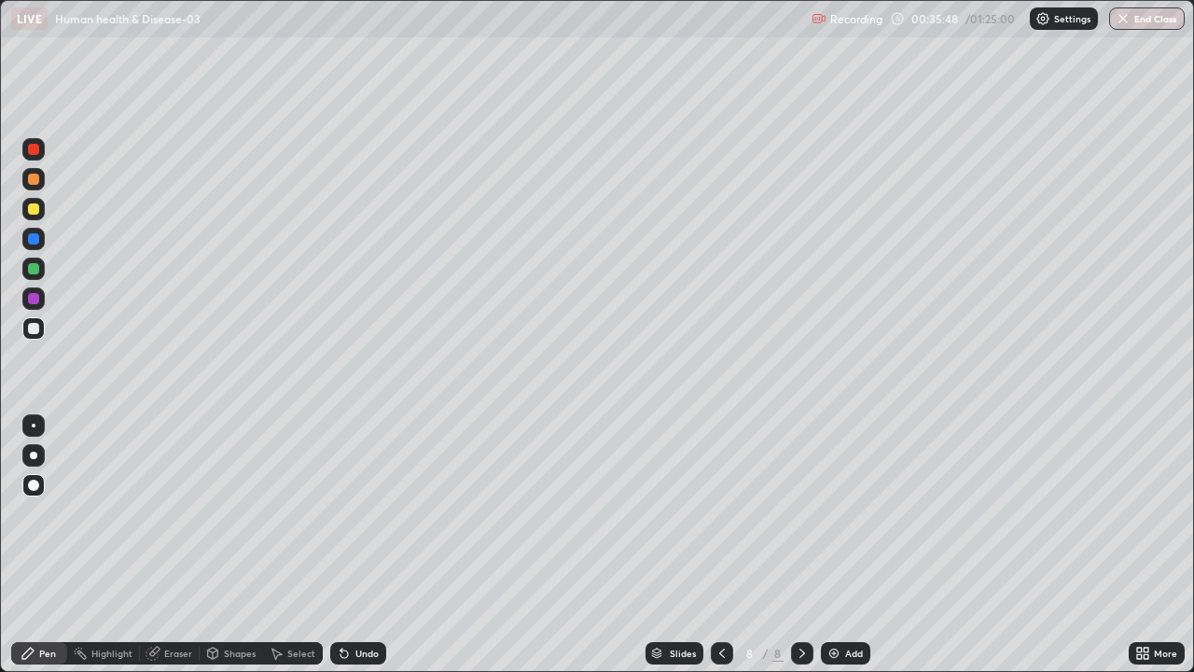
click at [32, 209] on div at bounding box center [33, 208] width 11 height 11
click at [35, 326] on div at bounding box center [33, 328] width 11 height 11
click at [35, 294] on div at bounding box center [33, 298] width 11 height 11
click at [35, 328] on div at bounding box center [33, 328] width 11 height 11
click at [32, 265] on div at bounding box center [33, 268] width 11 height 11
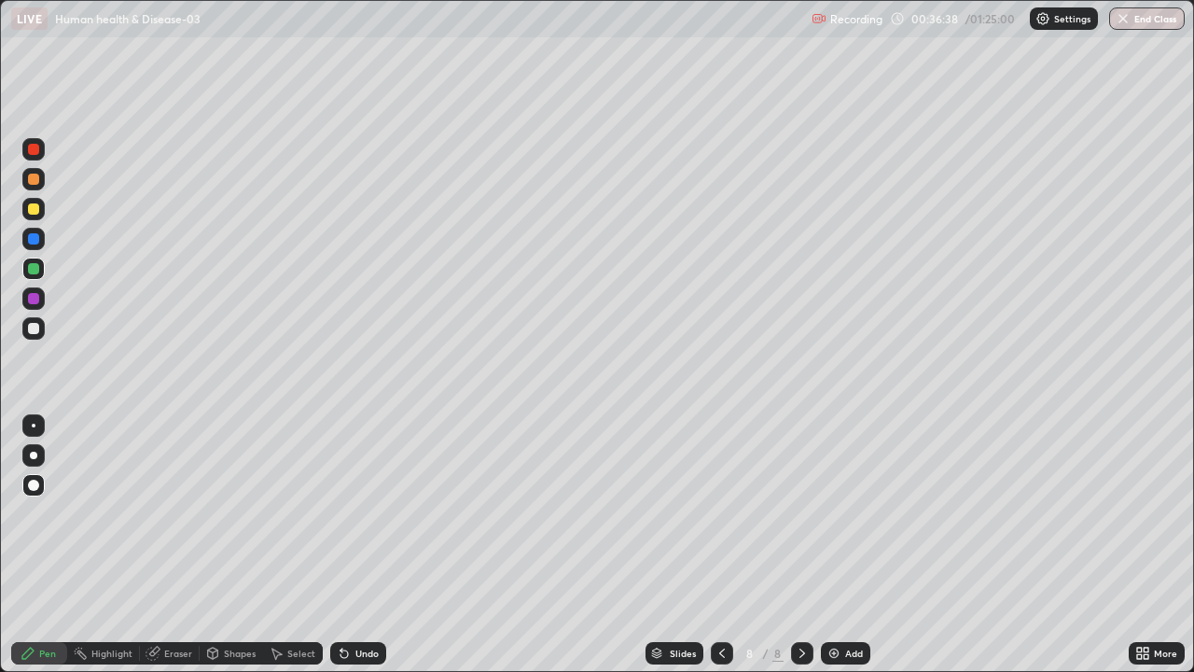
click at [40, 334] on div at bounding box center [33, 328] width 22 height 22
click at [38, 297] on div at bounding box center [33, 298] width 11 height 11
click at [40, 330] on div at bounding box center [33, 328] width 22 height 22
click at [37, 265] on div at bounding box center [33, 268] width 11 height 11
click at [36, 211] on div at bounding box center [33, 208] width 11 height 11
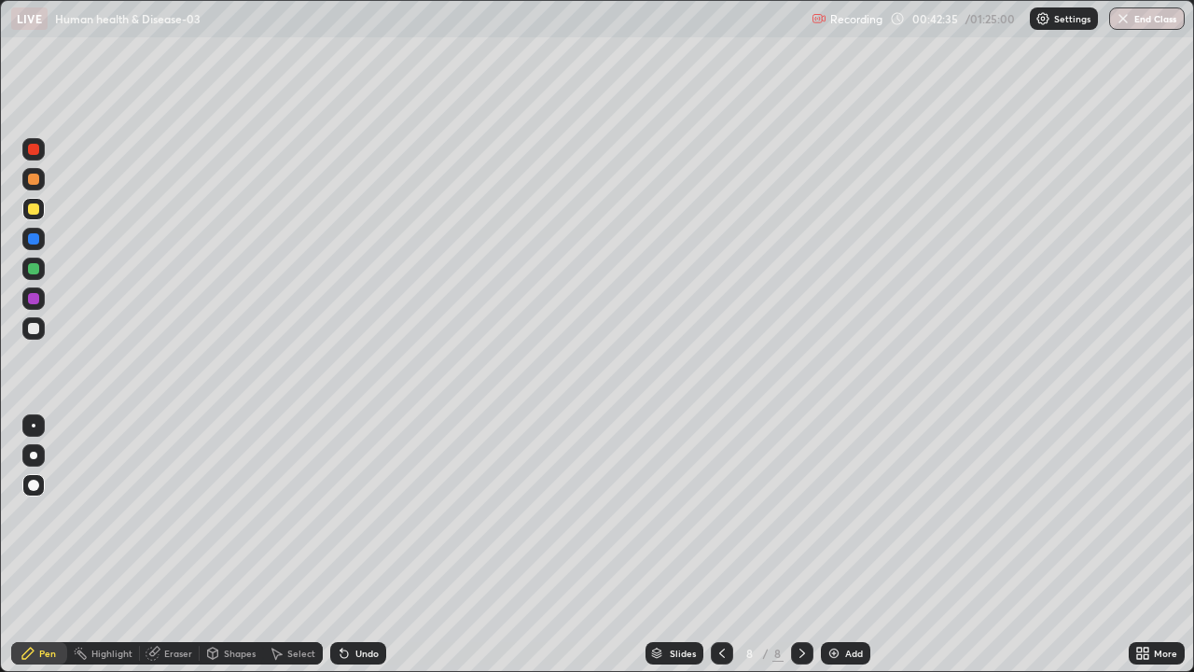
click at [831, 545] on img at bounding box center [834, 653] width 15 height 15
click at [35, 243] on div at bounding box center [33, 238] width 11 height 11
click at [35, 326] on div at bounding box center [33, 328] width 11 height 11
click at [160, 545] on div "Eraser" at bounding box center [170, 653] width 60 height 22
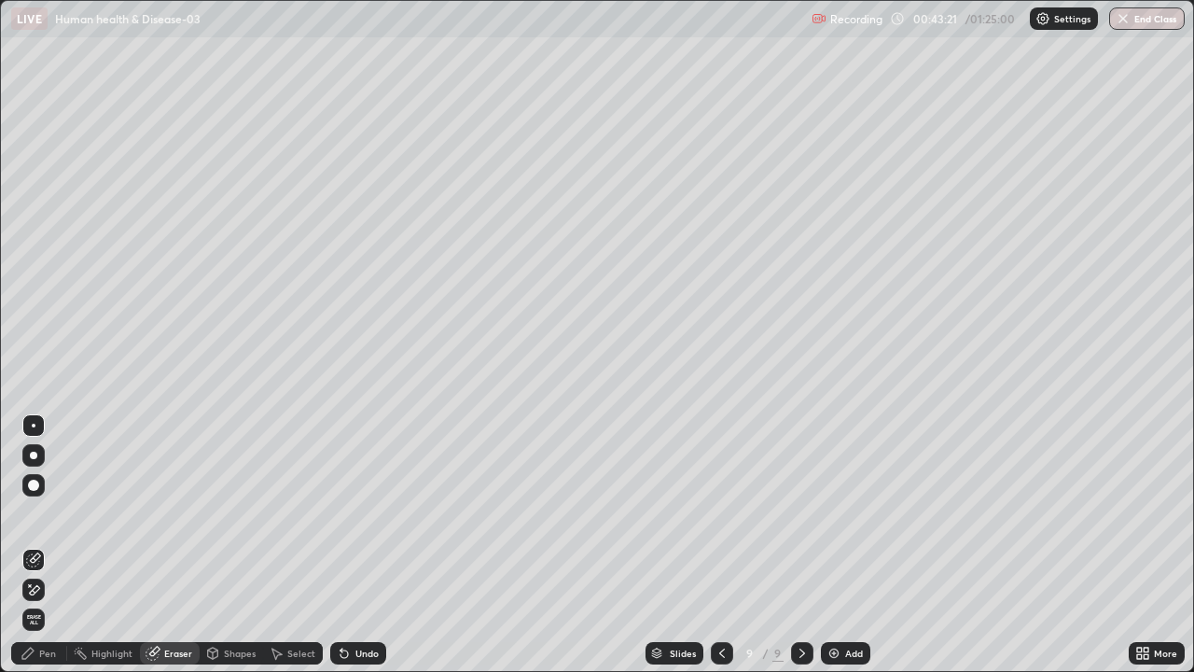
click at [37, 545] on div "Pen" at bounding box center [39, 653] width 56 height 22
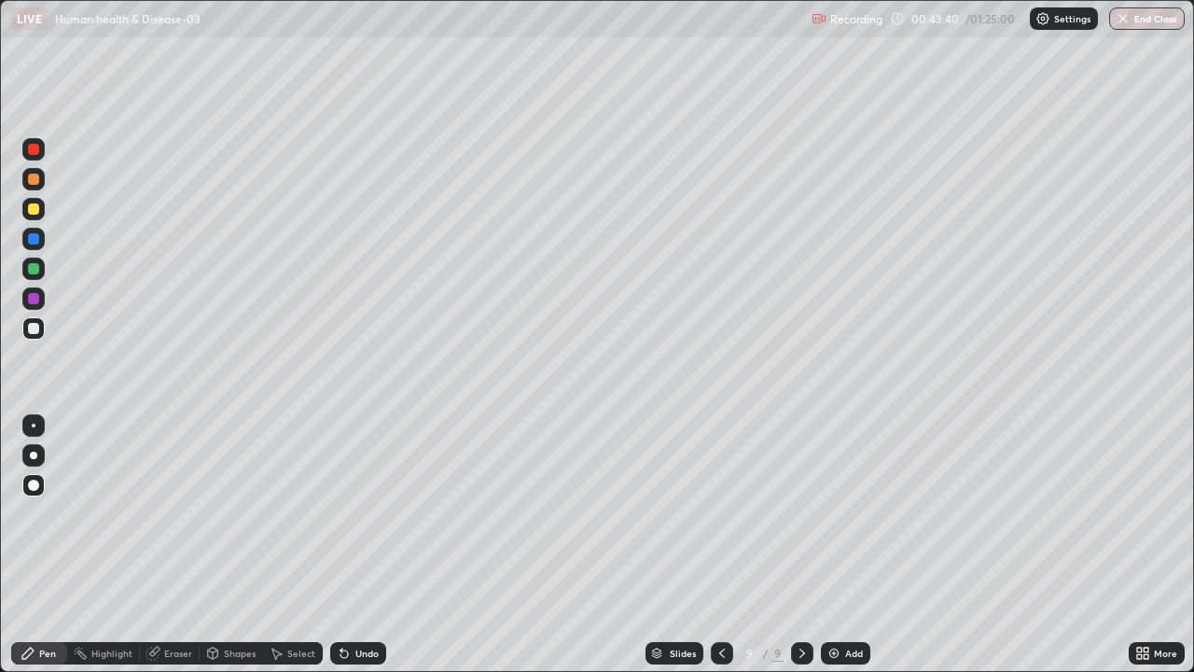
click at [40, 267] on div at bounding box center [33, 269] width 22 height 22
click at [34, 328] on div at bounding box center [33, 328] width 11 height 11
click at [35, 294] on div at bounding box center [33, 298] width 11 height 11
click at [221, 545] on div "Shapes" at bounding box center [231, 653] width 63 height 22
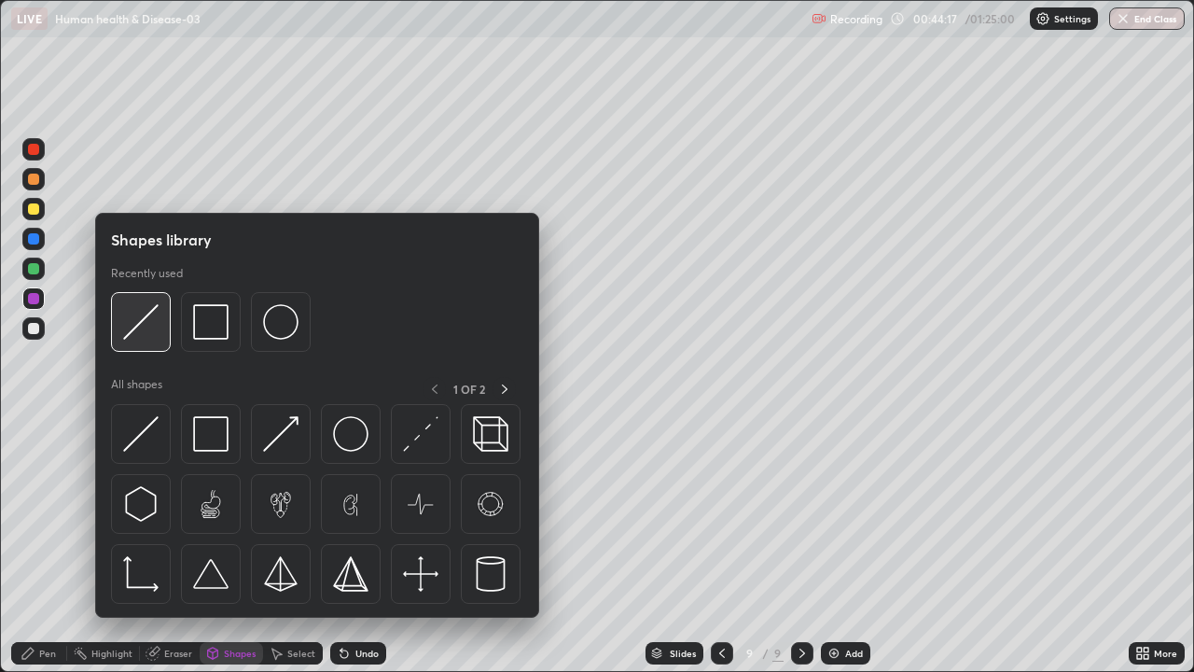
click at [144, 322] on img at bounding box center [140, 321] width 35 height 35
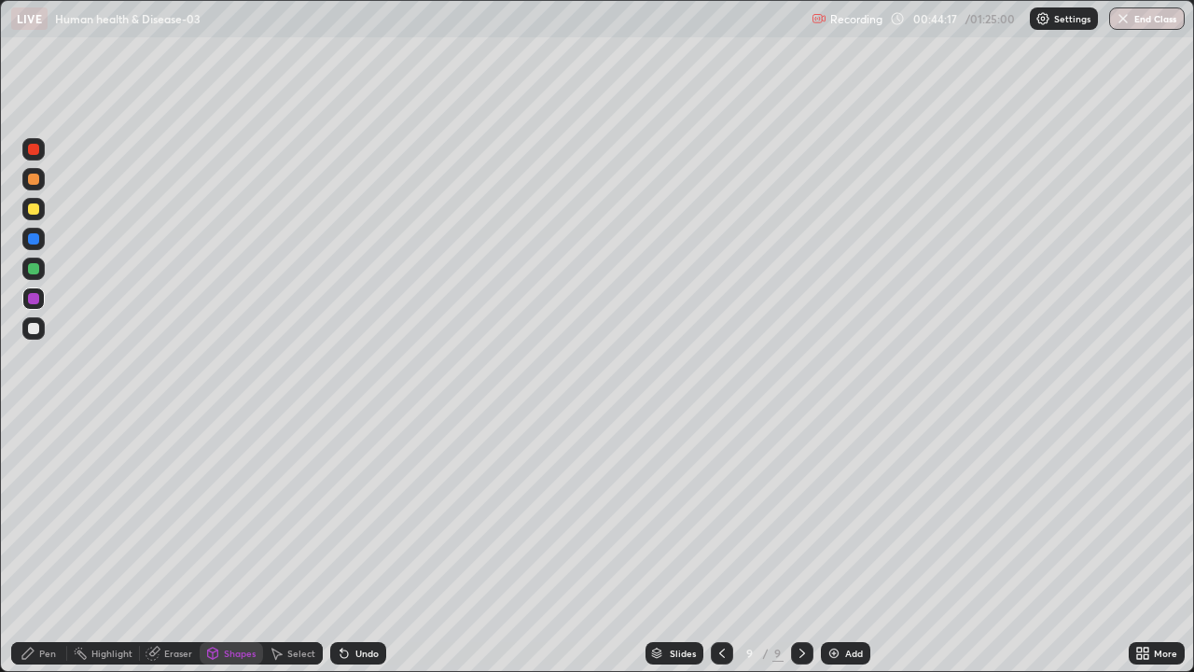
click at [40, 328] on div at bounding box center [33, 328] width 22 height 22
click at [49, 545] on div "Pen" at bounding box center [47, 652] width 17 height 9
click at [33, 210] on div at bounding box center [33, 208] width 11 height 11
click at [32, 328] on div at bounding box center [33, 328] width 11 height 11
click at [31, 298] on div at bounding box center [33, 298] width 11 height 11
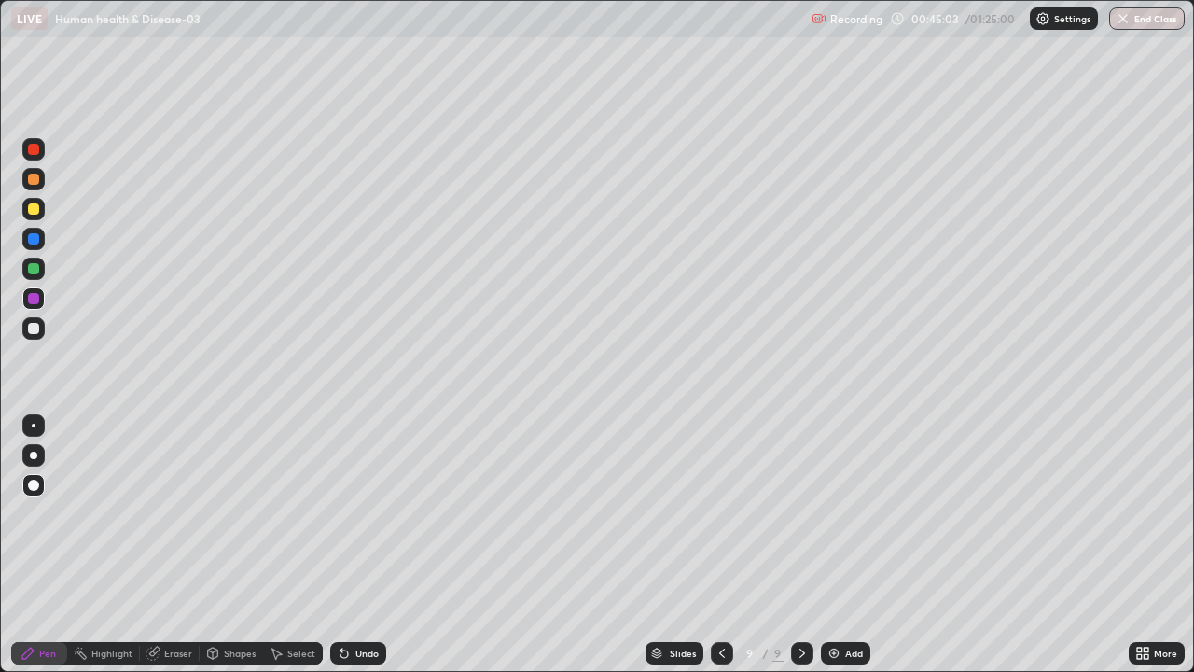
click at [30, 269] on div at bounding box center [33, 268] width 11 height 11
click at [31, 303] on div at bounding box center [33, 298] width 11 height 11
click at [30, 324] on div at bounding box center [33, 328] width 11 height 11
click at [37, 301] on div at bounding box center [33, 298] width 11 height 11
click at [35, 328] on div at bounding box center [33, 328] width 11 height 11
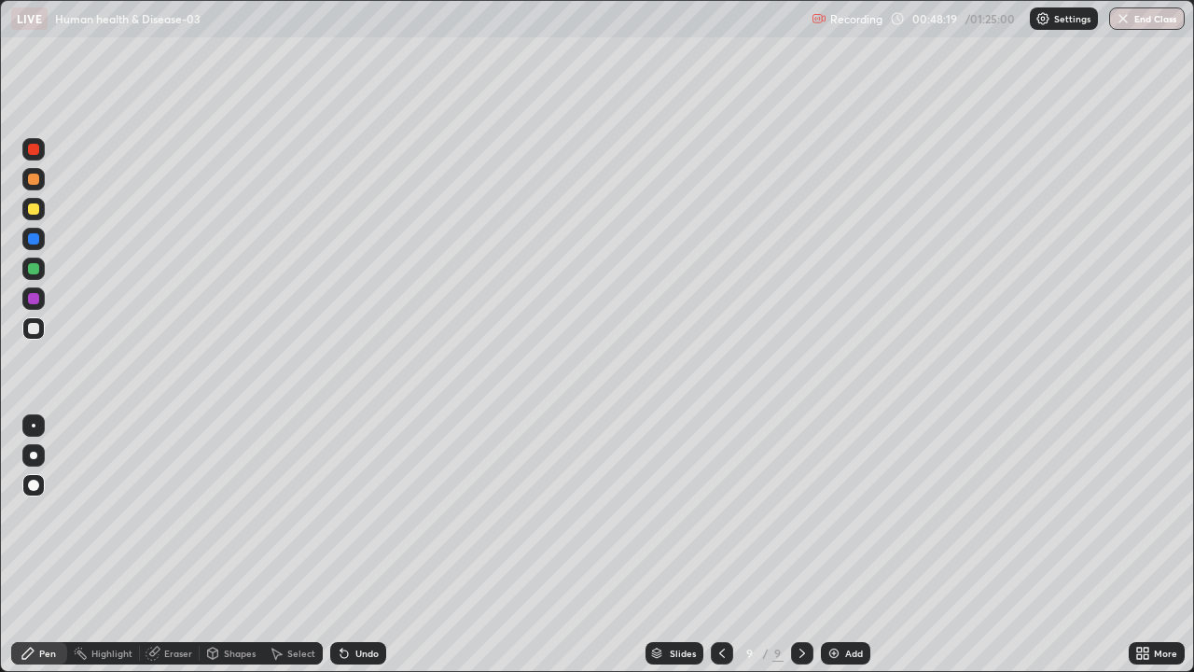
click at [828, 545] on img at bounding box center [834, 653] width 15 height 15
click at [40, 188] on div at bounding box center [33, 179] width 22 height 22
click at [33, 261] on div at bounding box center [33, 269] width 22 height 22
click at [36, 303] on div at bounding box center [33, 298] width 11 height 11
click at [30, 239] on div at bounding box center [33, 238] width 11 height 11
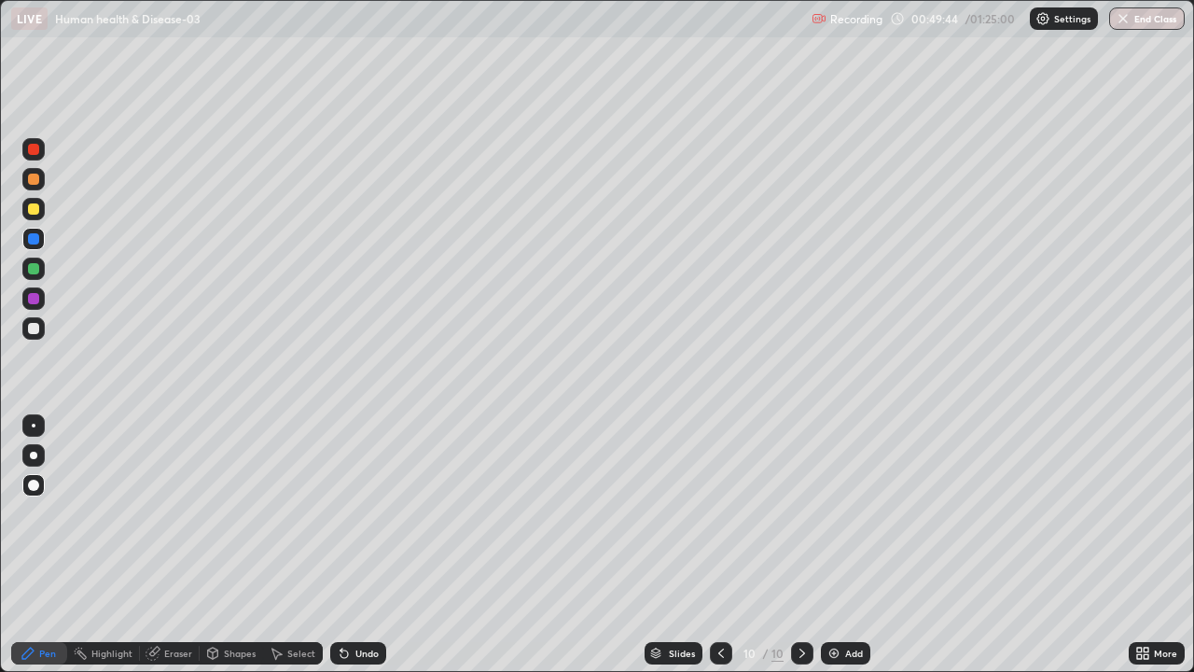
click at [33, 207] on div at bounding box center [33, 208] width 11 height 11
click at [34, 240] on div at bounding box center [33, 238] width 11 height 11
click at [718, 545] on icon at bounding box center [721, 653] width 15 height 15
click at [801, 545] on icon at bounding box center [802, 653] width 15 height 15
click at [34, 327] on div at bounding box center [33, 328] width 11 height 11
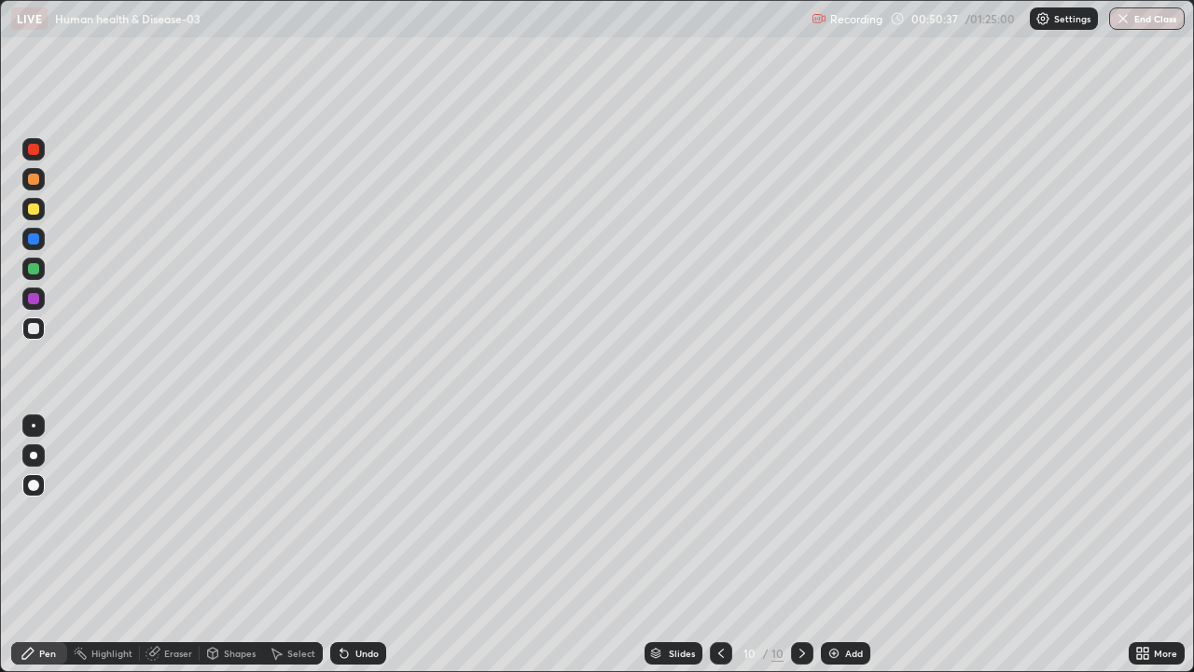
click at [35, 216] on div at bounding box center [33, 209] width 22 height 22
click at [39, 276] on div at bounding box center [33, 269] width 22 height 22
click at [37, 303] on div at bounding box center [33, 298] width 22 height 22
click at [37, 326] on div at bounding box center [33, 328] width 11 height 11
click at [173, 545] on div "Eraser" at bounding box center [178, 652] width 28 height 9
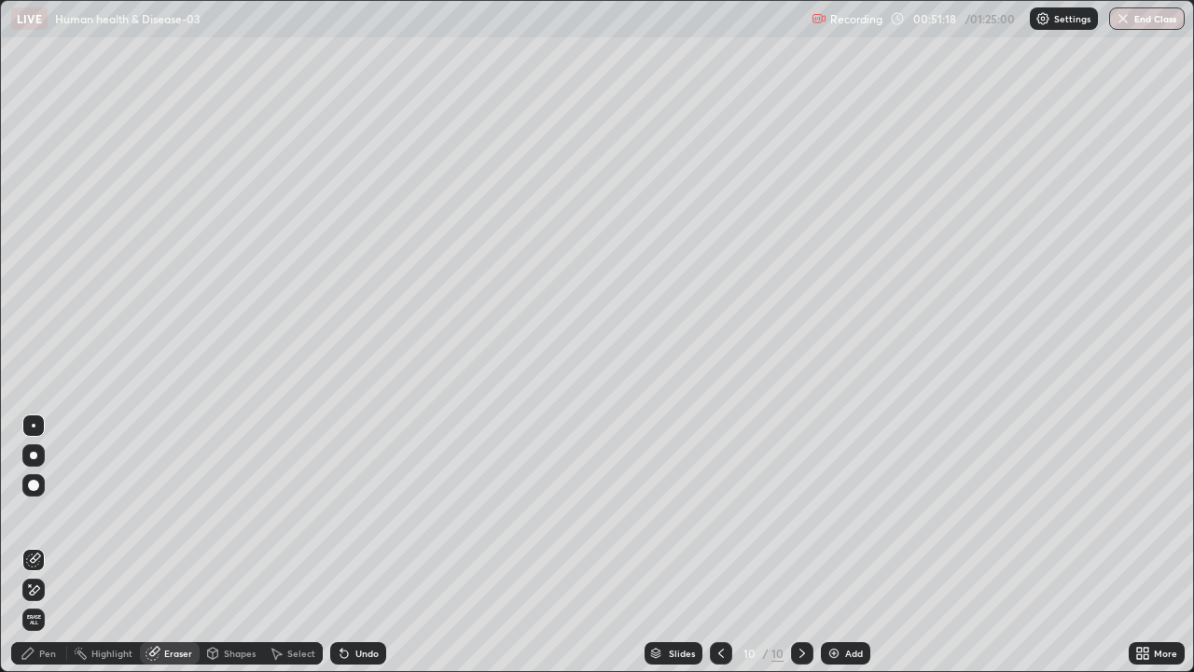
click at [37, 545] on div "Pen" at bounding box center [39, 653] width 56 height 22
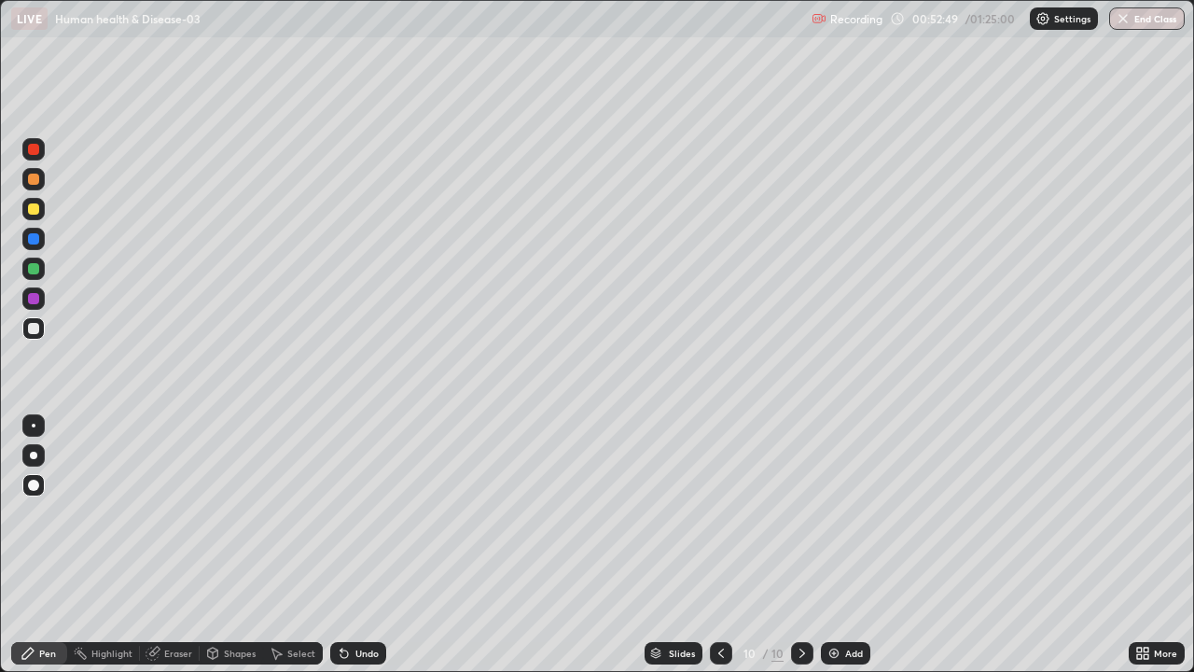
click at [35, 206] on div at bounding box center [33, 208] width 11 height 11
click at [835, 545] on img at bounding box center [834, 653] width 15 height 15
click at [35, 239] on div at bounding box center [33, 238] width 11 height 11
click at [35, 327] on div at bounding box center [33, 328] width 11 height 11
click at [35, 243] on div at bounding box center [33, 238] width 11 height 11
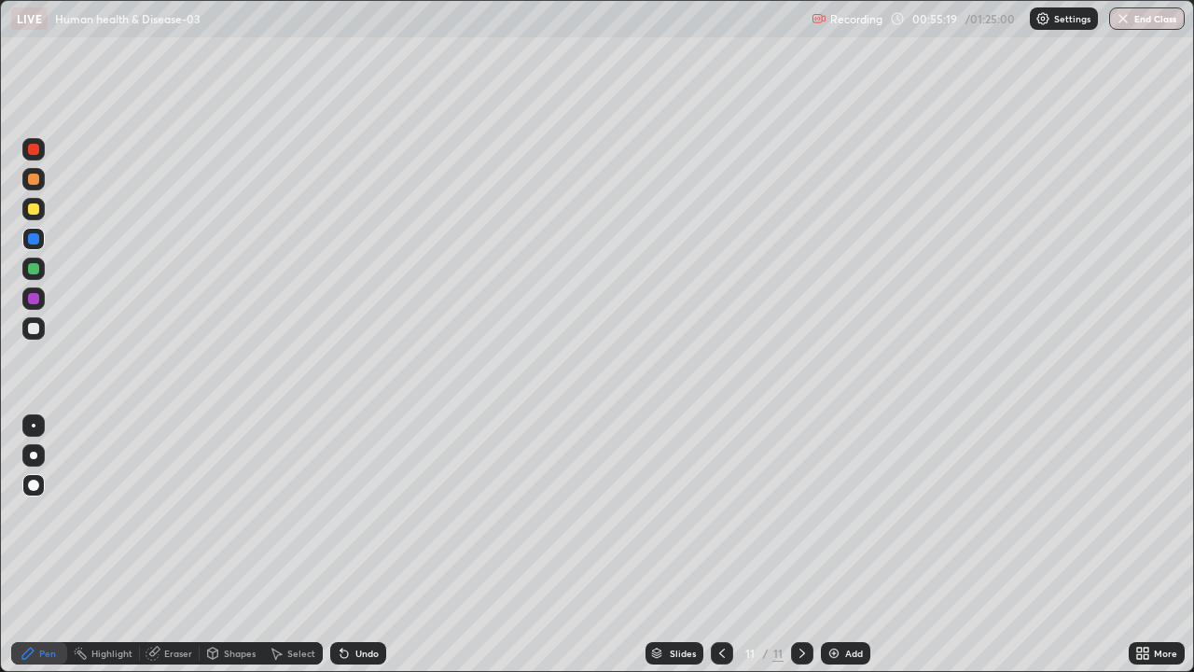
click at [35, 328] on div at bounding box center [33, 328] width 11 height 11
click at [719, 545] on icon at bounding box center [722, 653] width 15 height 15
click at [718, 545] on icon at bounding box center [722, 653] width 15 height 15
click at [808, 545] on div at bounding box center [802, 653] width 22 height 22
click at [802, 545] on icon at bounding box center [803, 652] width 6 height 9
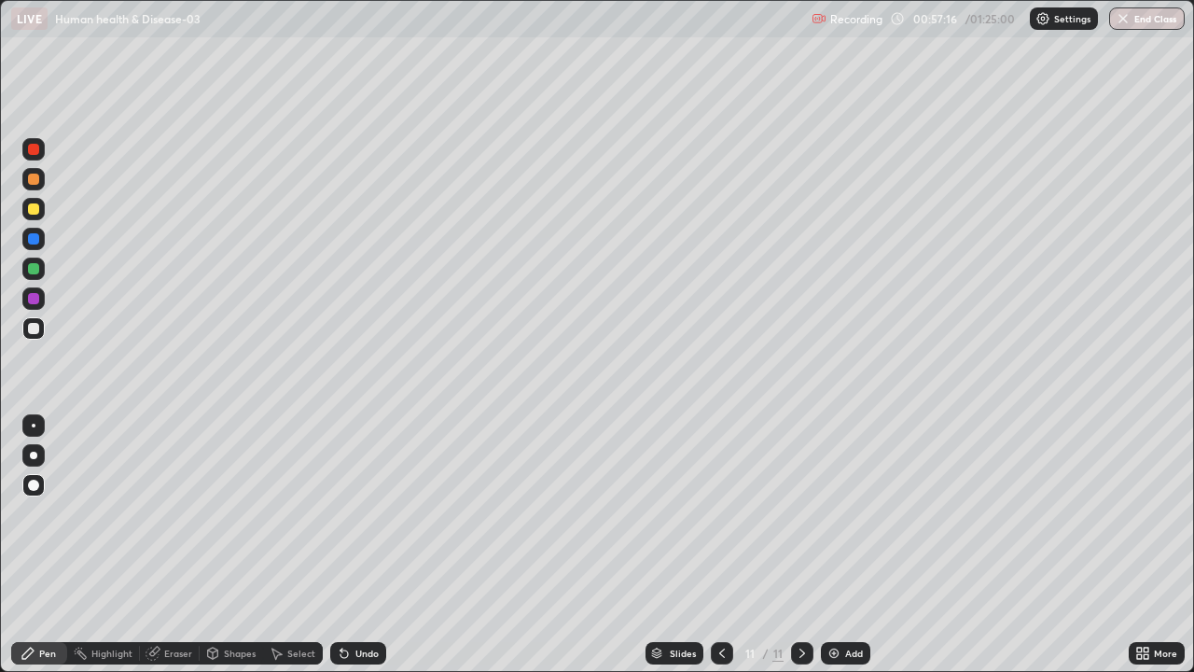
click at [831, 545] on img at bounding box center [834, 653] width 15 height 15
click at [31, 213] on div at bounding box center [33, 208] width 11 height 11
click at [37, 276] on div at bounding box center [33, 269] width 22 height 22
click at [35, 204] on div at bounding box center [33, 208] width 11 height 11
click at [35, 327] on div at bounding box center [33, 328] width 11 height 11
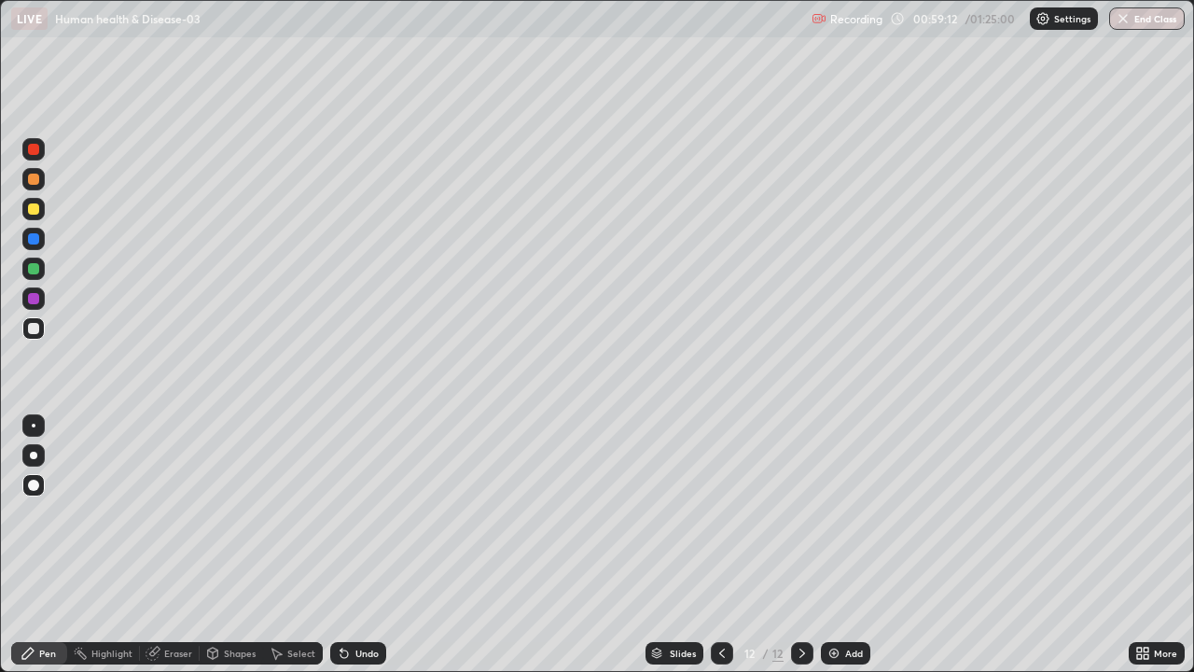
click at [36, 545] on div "Pen" at bounding box center [39, 653] width 56 height 22
click at [37, 299] on div at bounding box center [33, 298] width 11 height 11
click at [171, 545] on div "Eraser" at bounding box center [178, 652] width 28 height 9
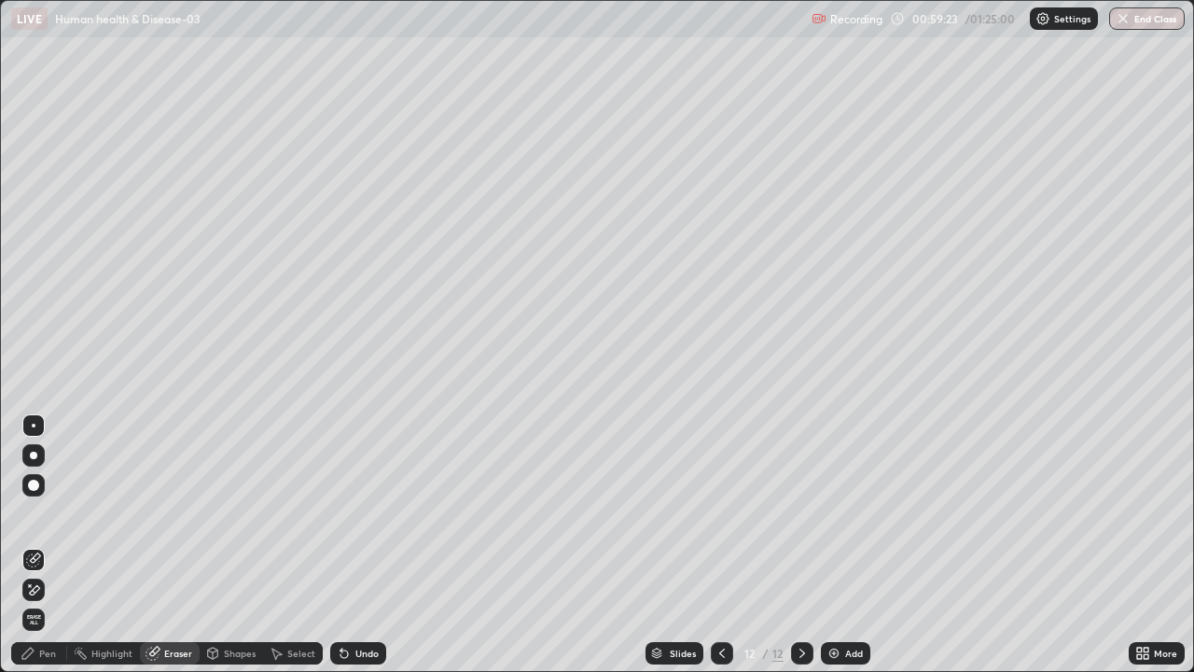
click at [34, 545] on div "Pen" at bounding box center [39, 653] width 56 height 22
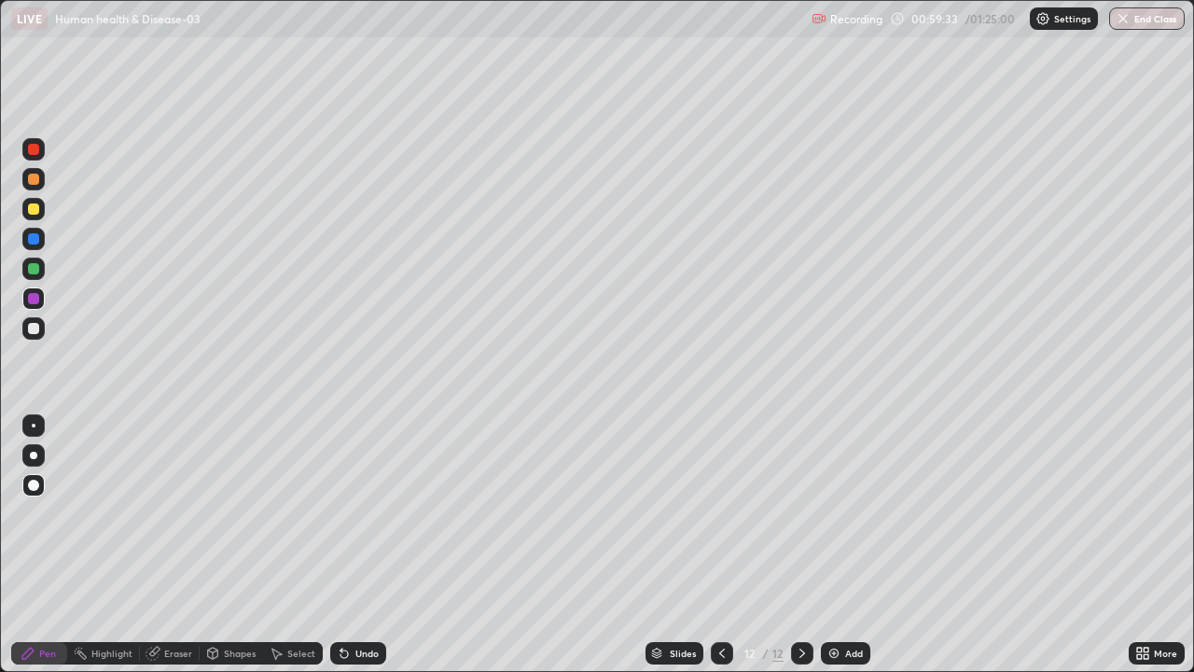
click at [35, 327] on div at bounding box center [33, 328] width 11 height 11
click at [37, 208] on div at bounding box center [33, 208] width 11 height 11
click at [42, 325] on div at bounding box center [33, 328] width 22 height 22
click at [718, 545] on icon at bounding box center [722, 653] width 15 height 15
click at [34, 236] on div at bounding box center [33, 238] width 11 height 11
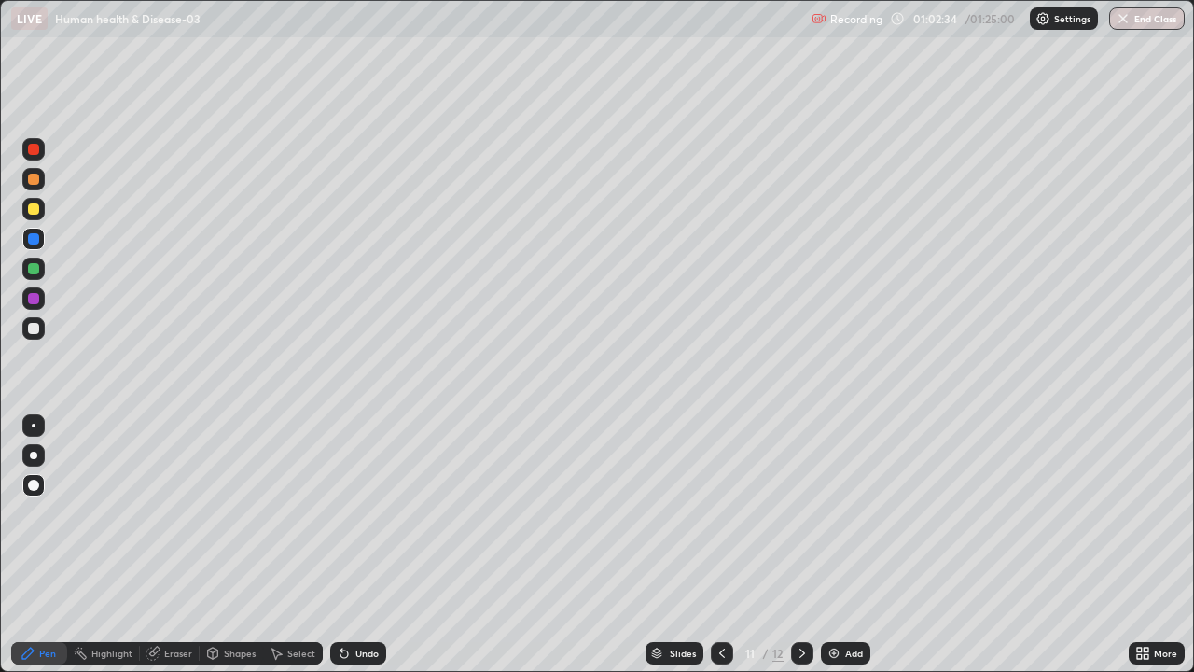
click at [180, 545] on div "Eraser" at bounding box center [178, 652] width 28 height 9
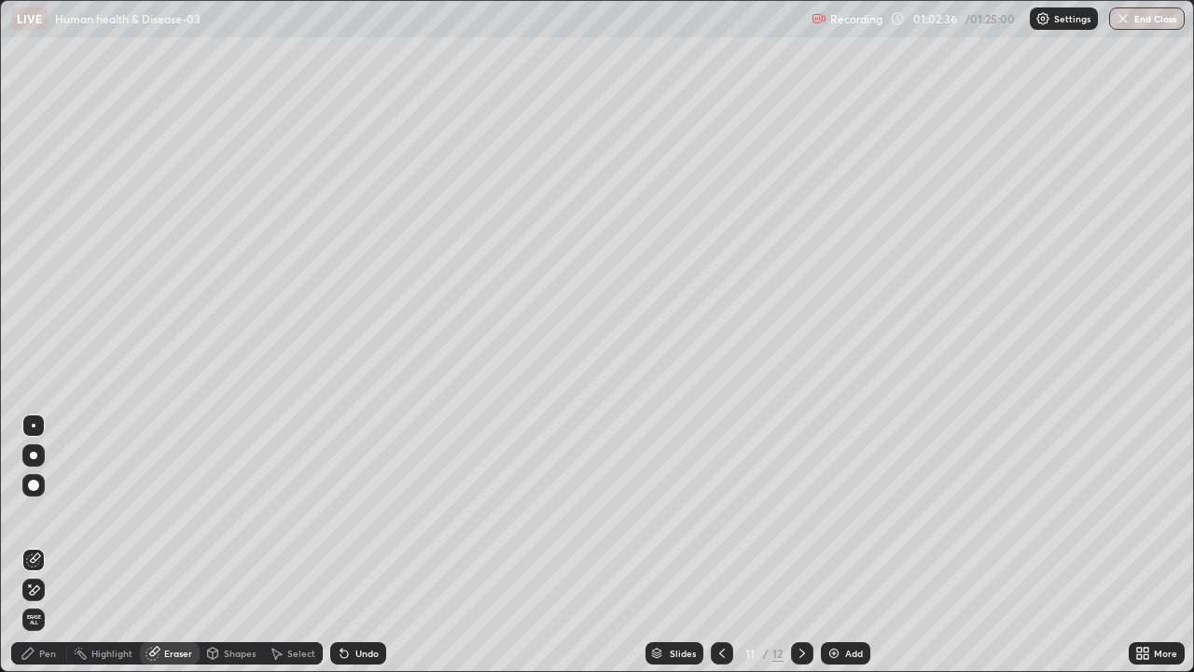
click at [32, 545] on icon at bounding box center [27, 653] width 11 height 11
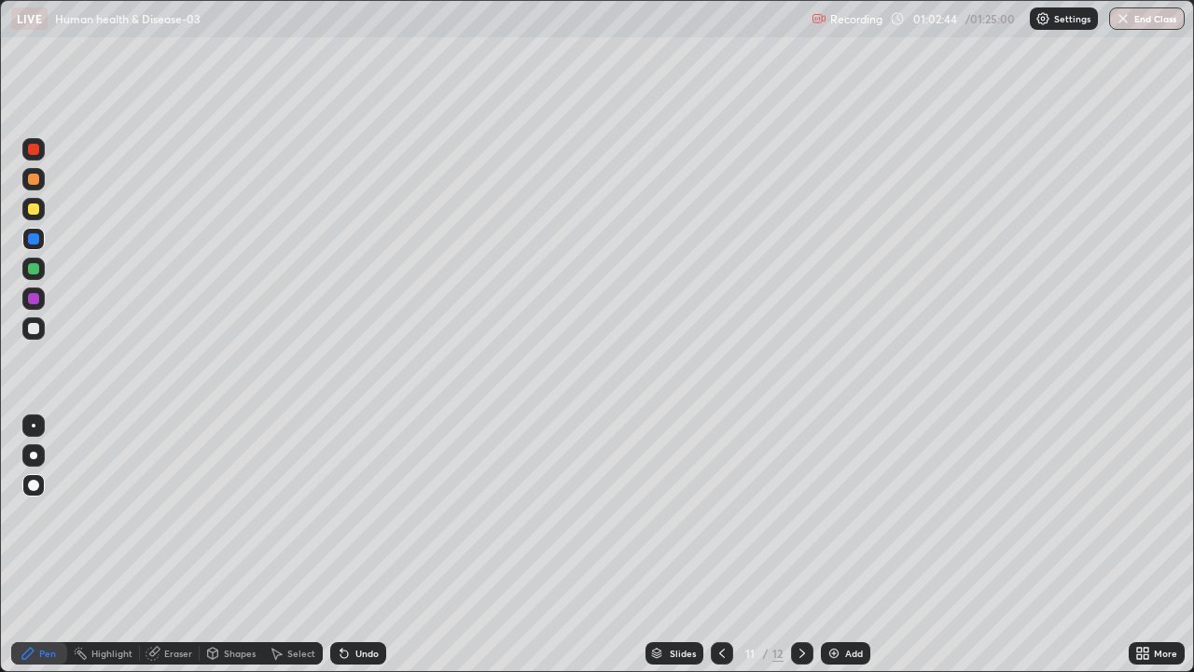
click at [35, 324] on div at bounding box center [33, 328] width 11 height 11
click at [35, 261] on div at bounding box center [33, 269] width 22 height 22
click at [722, 545] on icon at bounding box center [722, 653] width 15 height 15
click at [801, 545] on icon at bounding box center [803, 652] width 6 height 9
click at [791, 545] on div at bounding box center [802, 653] width 22 height 22
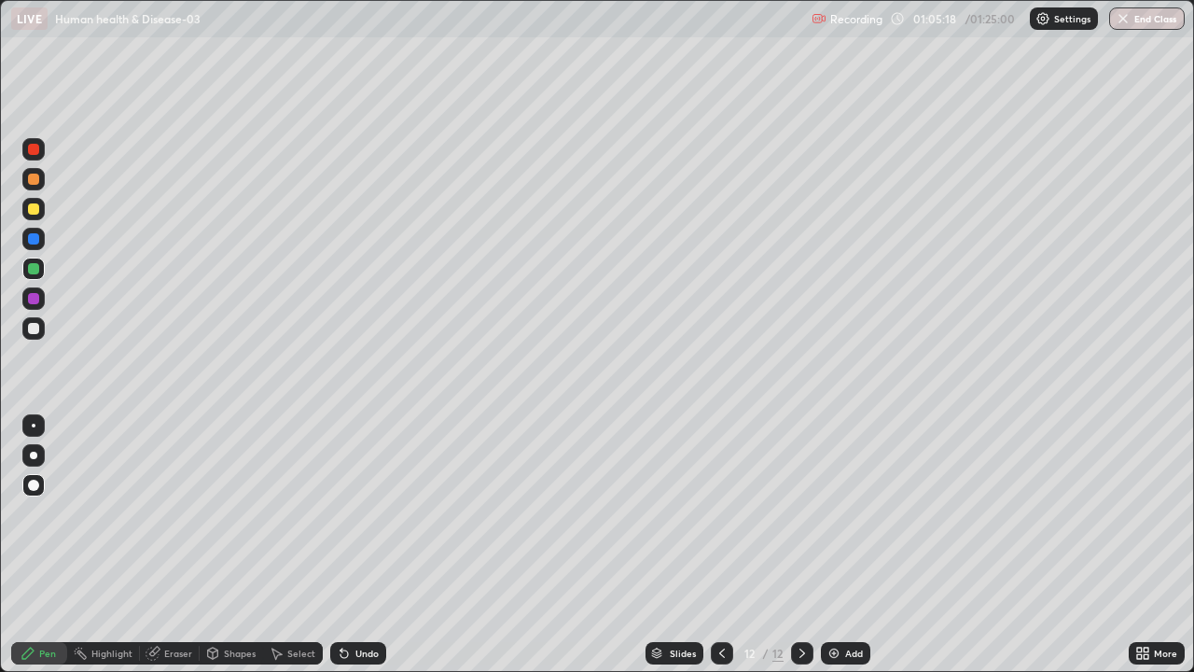
click at [835, 545] on div "Add" at bounding box center [845, 653] width 49 height 22
click at [36, 328] on div at bounding box center [33, 328] width 11 height 11
click at [35, 545] on icon at bounding box center [28, 653] width 15 height 15
click at [344, 545] on icon at bounding box center [344, 653] width 7 height 7
click at [342, 545] on icon at bounding box center [344, 653] width 7 height 7
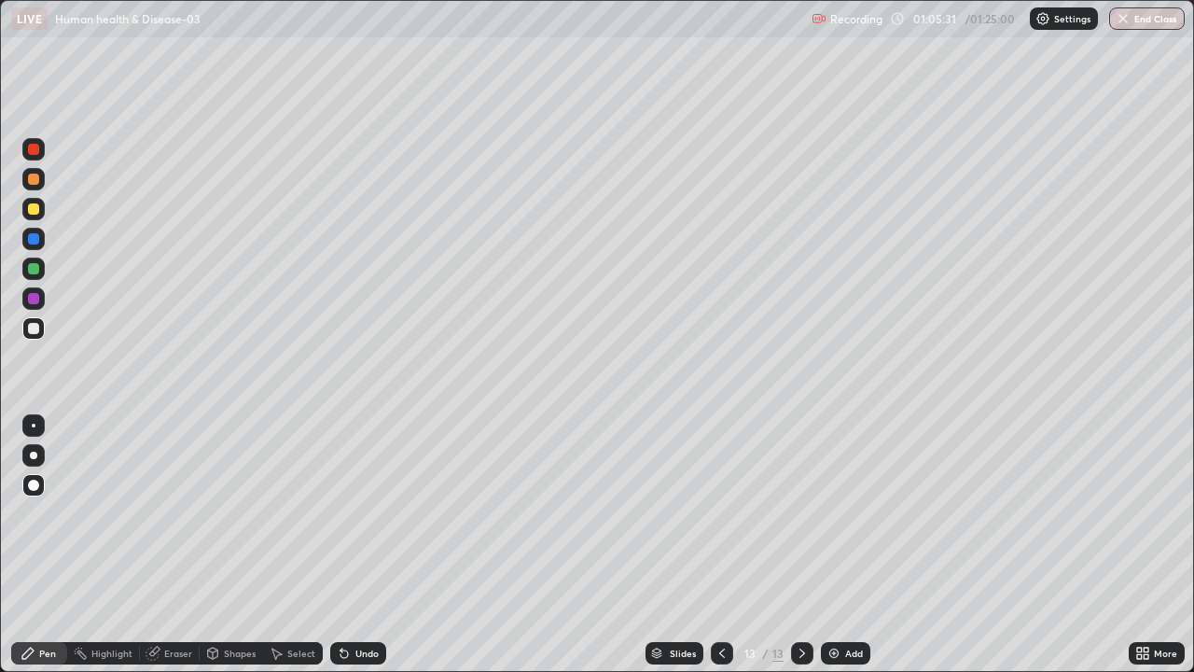
click at [341, 545] on icon at bounding box center [344, 653] width 7 height 7
click at [341, 545] on icon at bounding box center [342, 649] width 2 height 2
click at [1163, 545] on div "More" at bounding box center [1157, 653] width 56 height 37
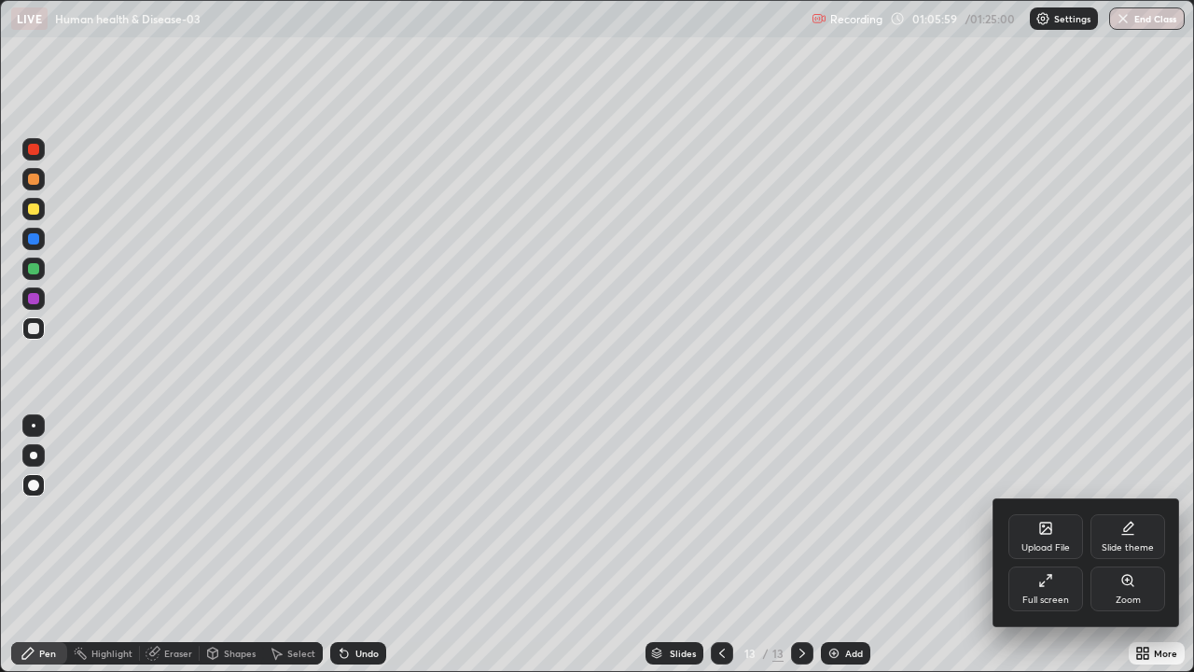
click at [1067, 545] on div "Full screen" at bounding box center [1046, 588] width 75 height 45
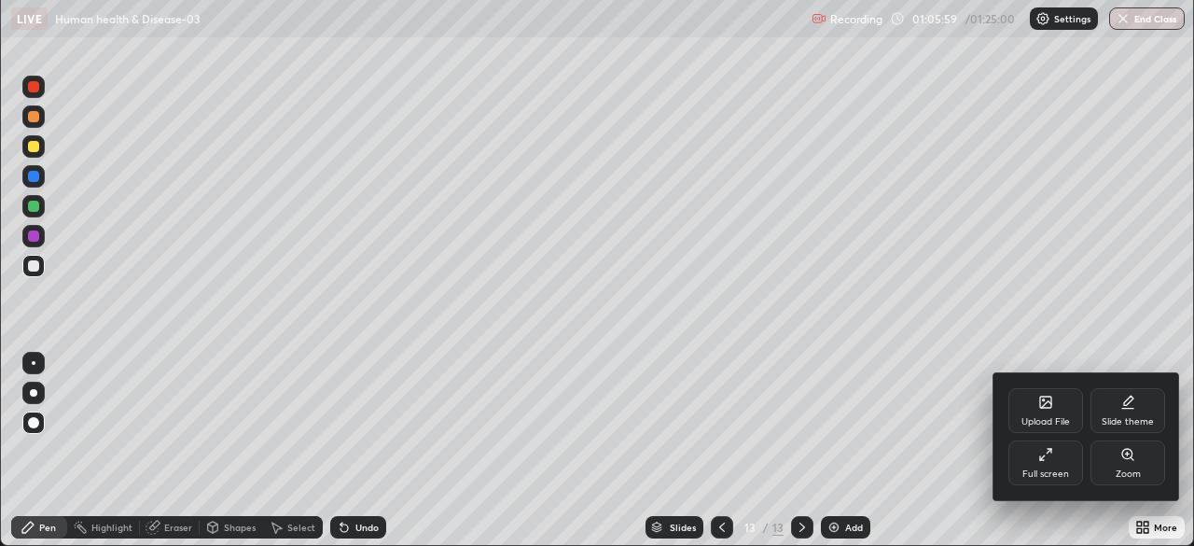
scroll to position [92763, 92115]
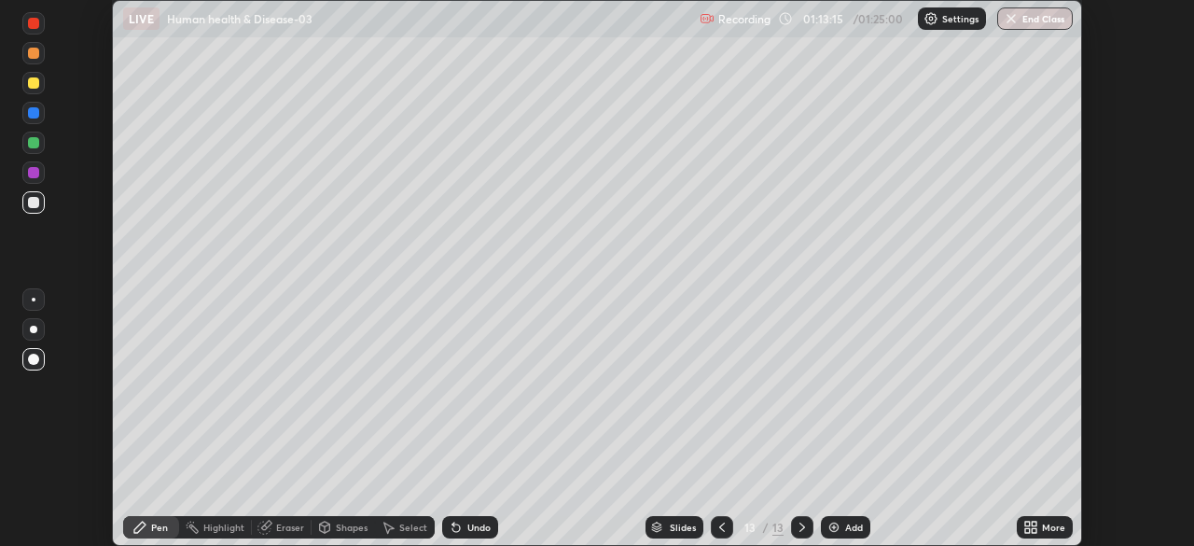
click at [31, 146] on div at bounding box center [33, 142] width 11 height 11
click at [280, 523] on div "Eraser" at bounding box center [290, 527] width 28 height 9
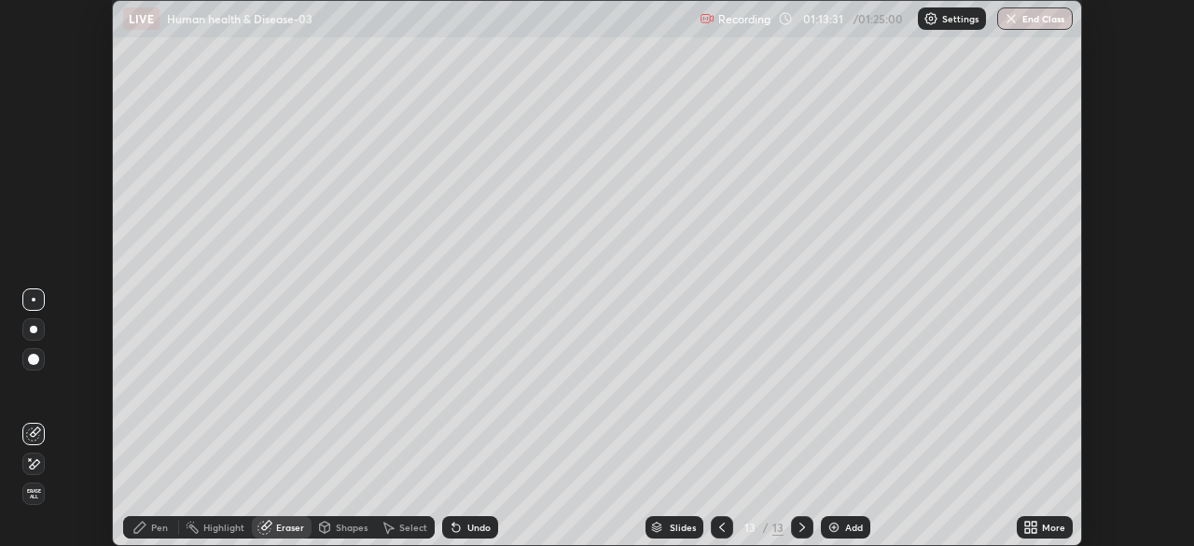
click at [720, 527] on icon at bounding box center [722, 527] width 15 height 15
click at [803, 536] on div at bounding box center [802, 527] width 22 height 22
click at [147, 527] on icon at bounding box center [139, 527] width 15 height 15
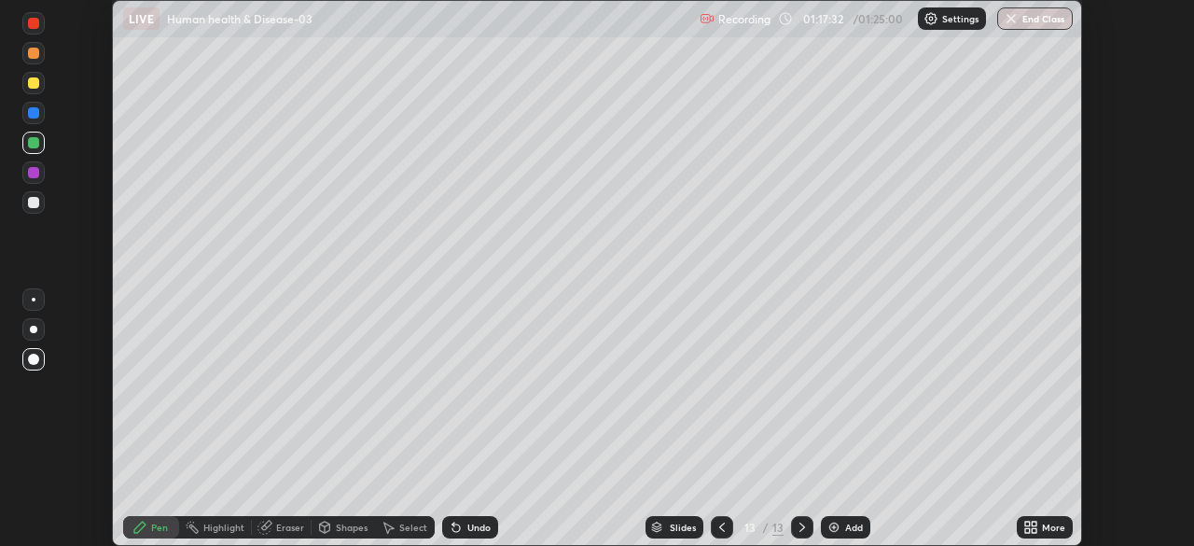
click at [35, 110] on div at bounding box center [33, 112] width 11 height 11
click at [37, 203] on div at bounding box center [33, 202] width 11 height 11
click at [270, 526] on icon at bounding box center [265, 527] width 15 height 15
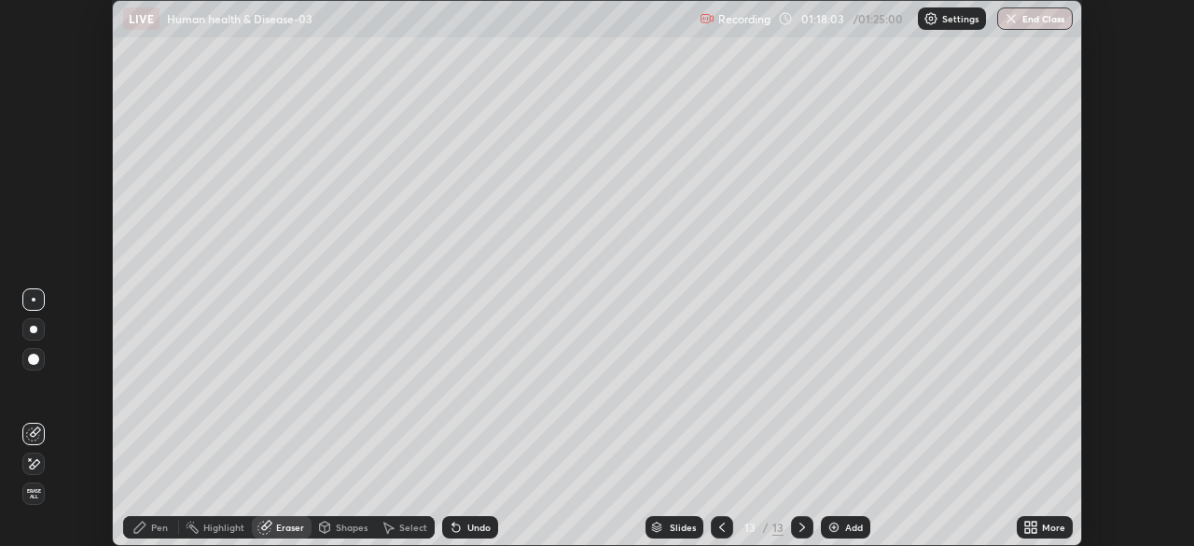
click at [159, 530] on div "Pen" at bounding box center [159, 527] width 17 height 9
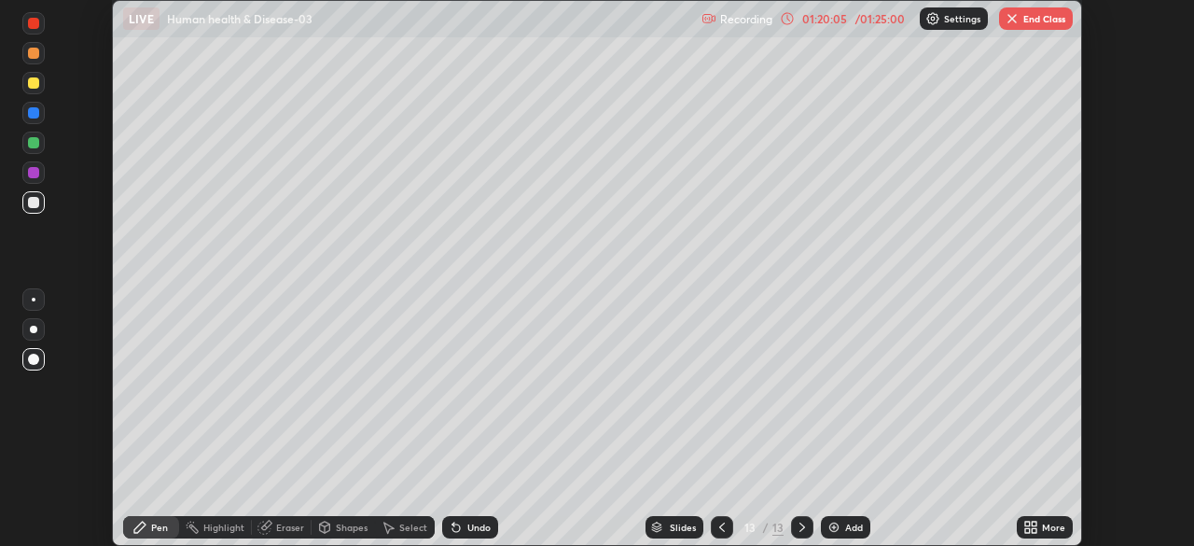
click at [33, 176] on div at bounding box center [33, 172] width 11 height 11
click at [34, 142] on div at bounding box center [33, 142] width 11 height 11
click at [828, 528] on img at bounding box center [834, 527] width 15 height 15
click at [34, 205] on div at bounding box center [33, 202] width 11 height 11
click at [33, 171] on div at bounding box center [33, 172] width 11 height 11
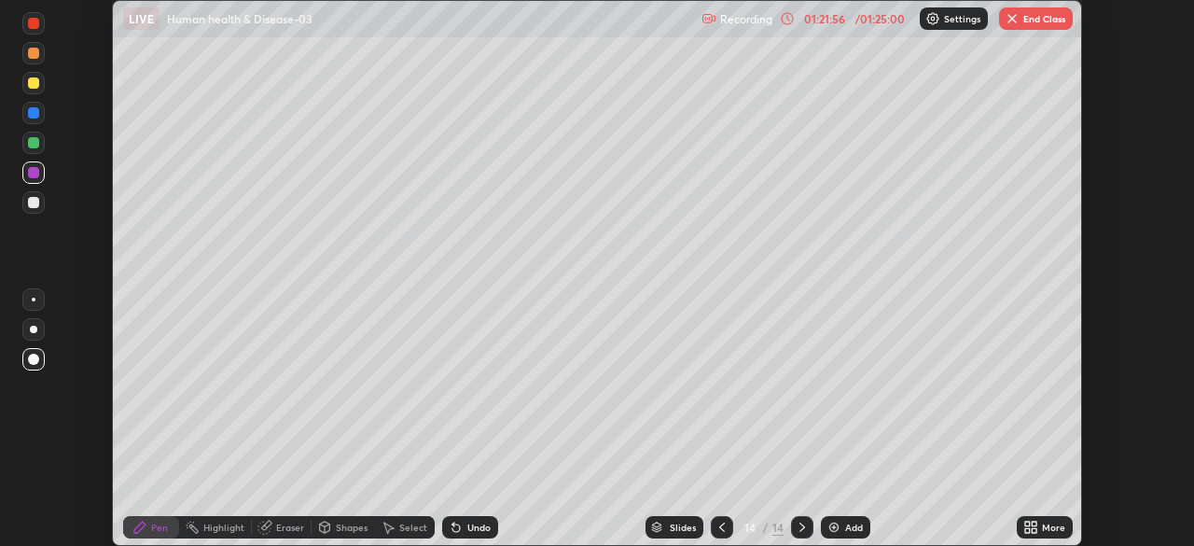
click at [33, 206] on div at bounding box center [33, 202] width 11 height 11
click at [42, 175] on div at bounding box center [33, 172] width 22 height 22
click at [34, 201] on div at bounding box center [33, 202] width 11 height 11
click at [35, 143] on div at bounding box center [33, 142] width 11 height 11
click at [34, 203] on div at bounding box center [33, 202] width 11 height 11
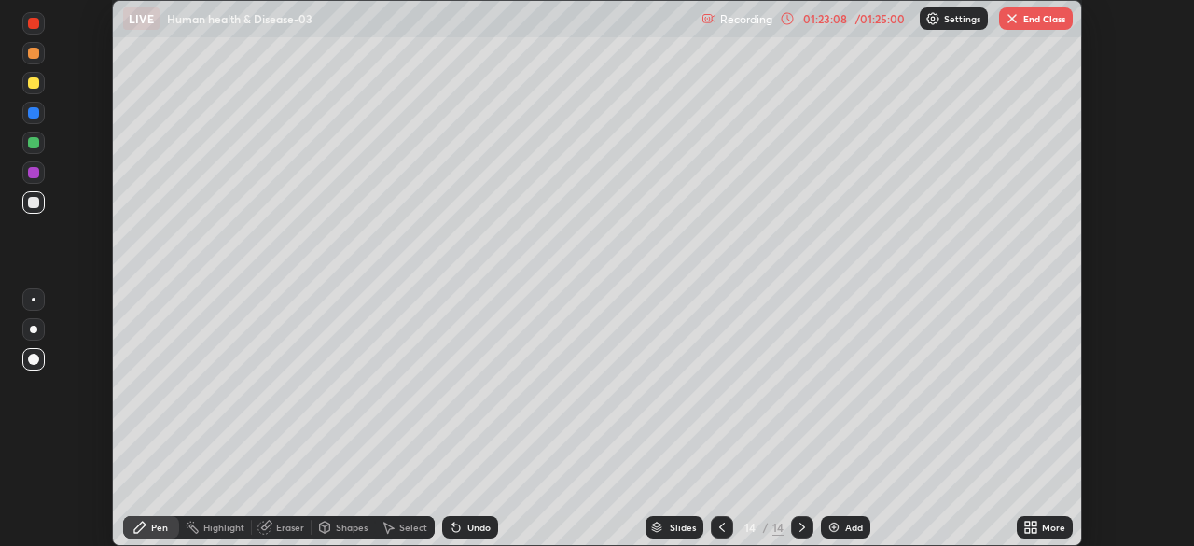
click at [282, 525] on div "Eraser" at bounding box center [290, 527] width 28 height 9
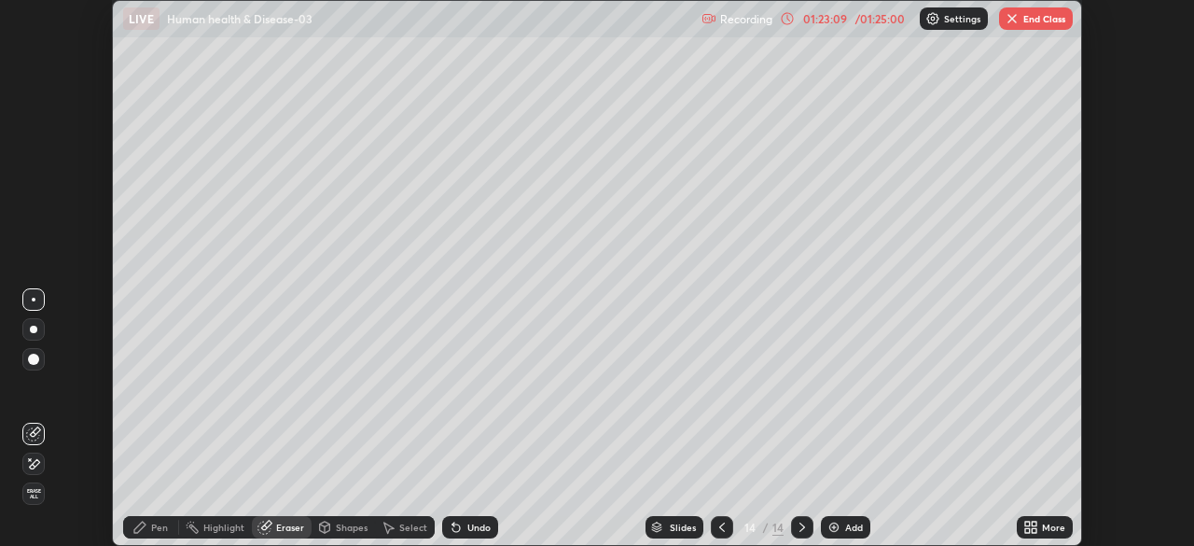
click at [152, 528] on div "Pen" at bounding box center [159, 527] width 17 height 9
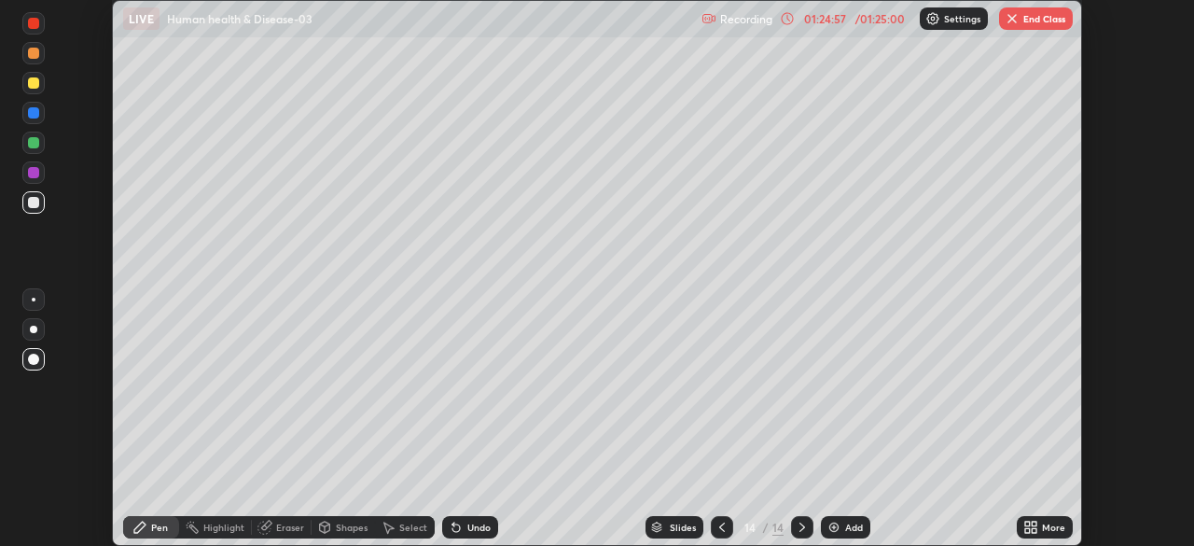
click at [830, 529] on img at bounding box center [834, 527] width 15 height 15
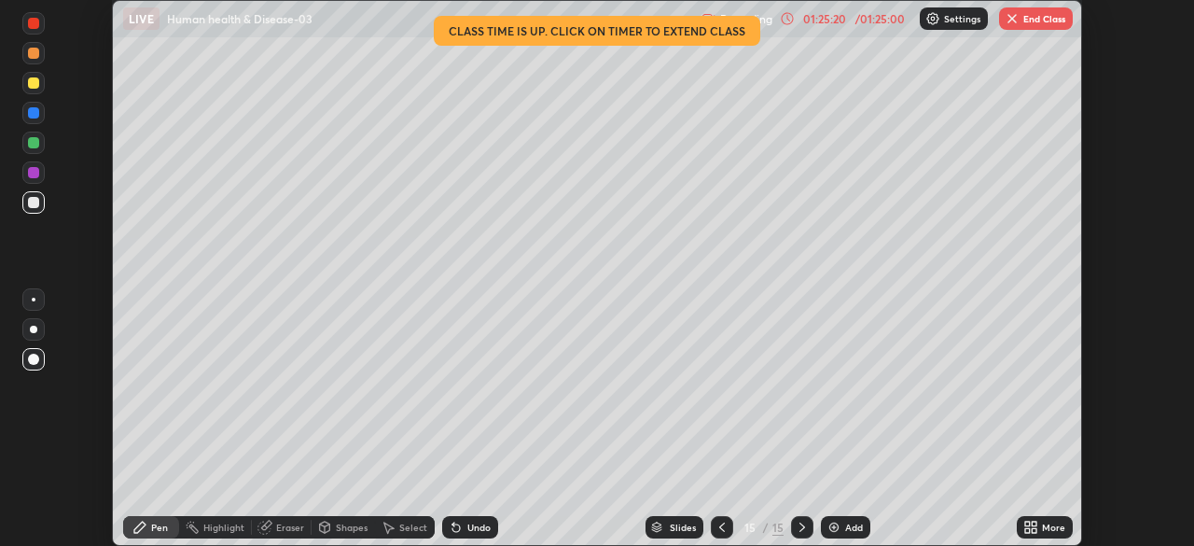
click at [28, 144] on div at bounding box center [33, 142] width 11 height 11
click at [41, 175] on div at bounding box center [33, 172] width 22 height 22
click at [34, 201] on div at bounding box center [33, 202] width 11 height 11
click at [723, 535] on div at bounding box center [722, 527] width 22 height 22
click at [808, 533] on div at bounding box center [802, 527] width 22 height 22
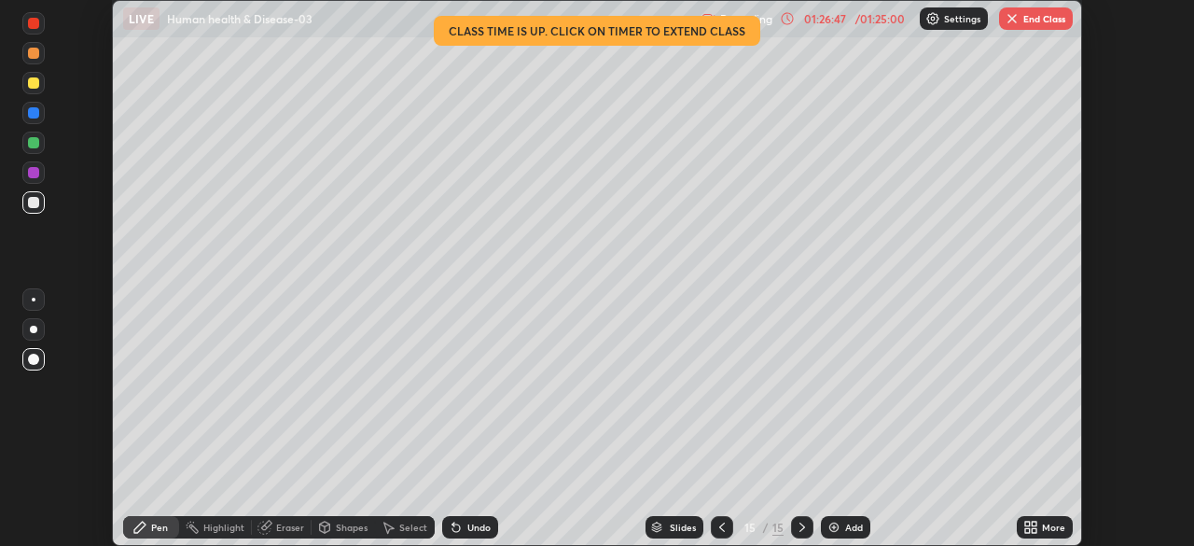
click at [31, 142] on div at bounding box center [33, 142] width 11 height 11
click at [282, 519] on div "Eraser" at bounding box center [282, 527] width 60 height 22
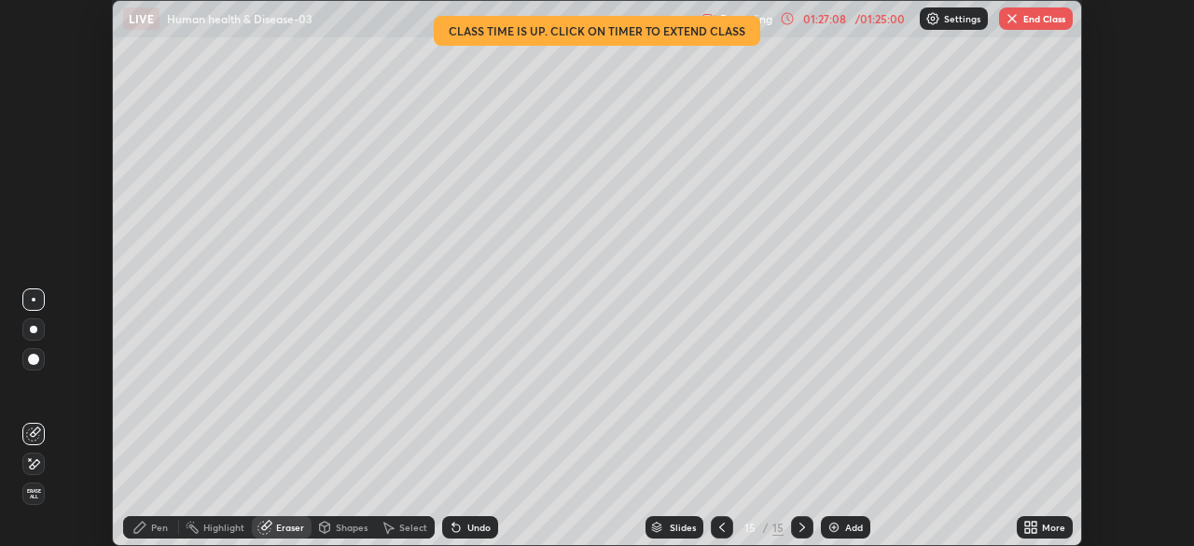
click at [155, 517] on div "Pen" at bounding box center [151, 527] width 56 height 22
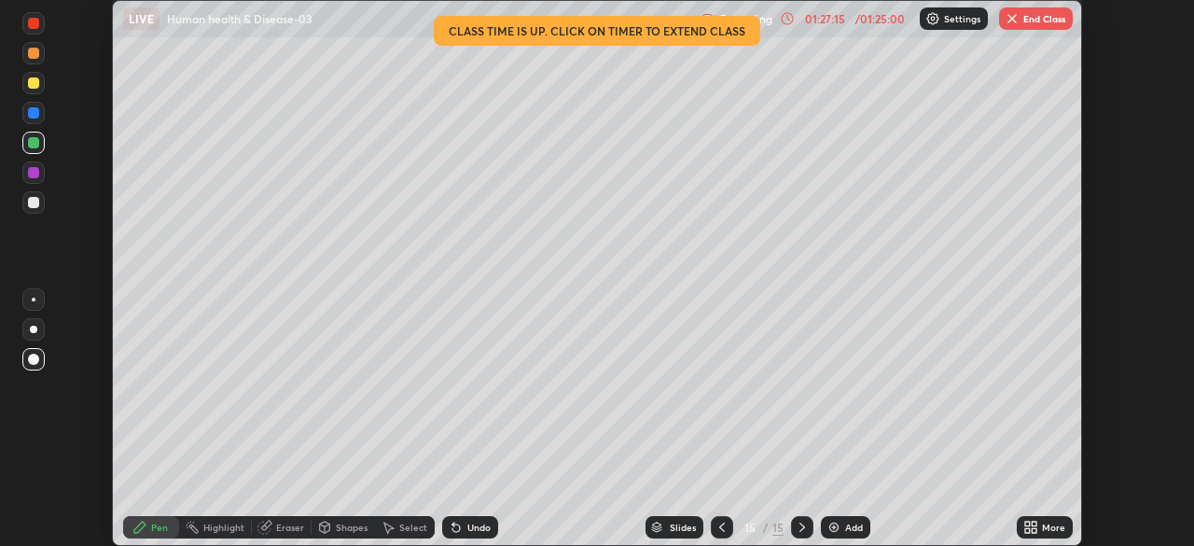
click at [272, 530] on div "Eraser" at bounding box center [282, 527] width 60 height 22
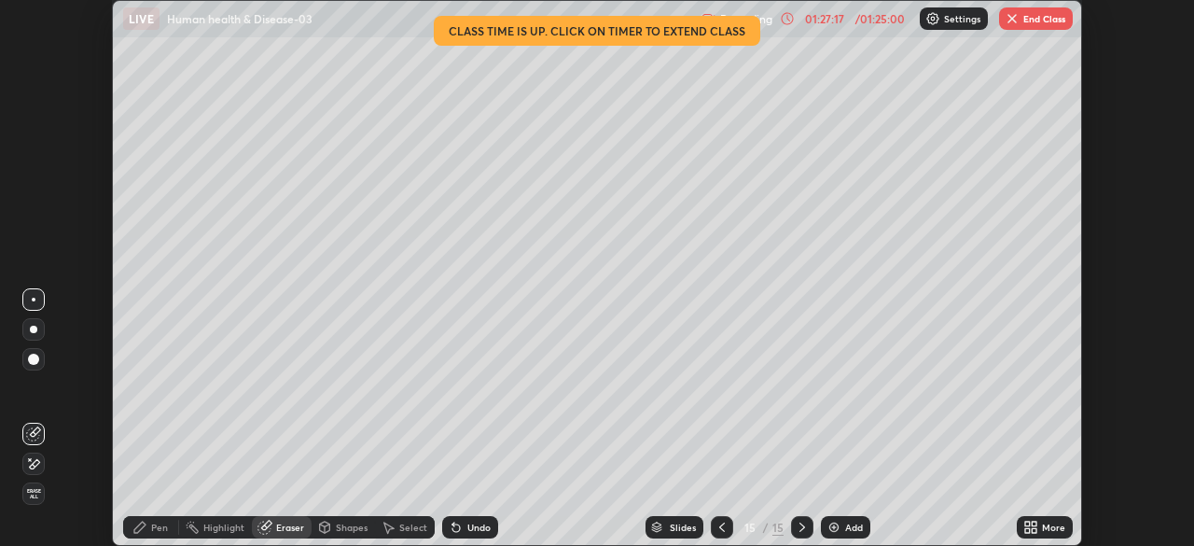
click at [157, 530] on div "Pen" at bounding box center [159, 527] width 17 height 9
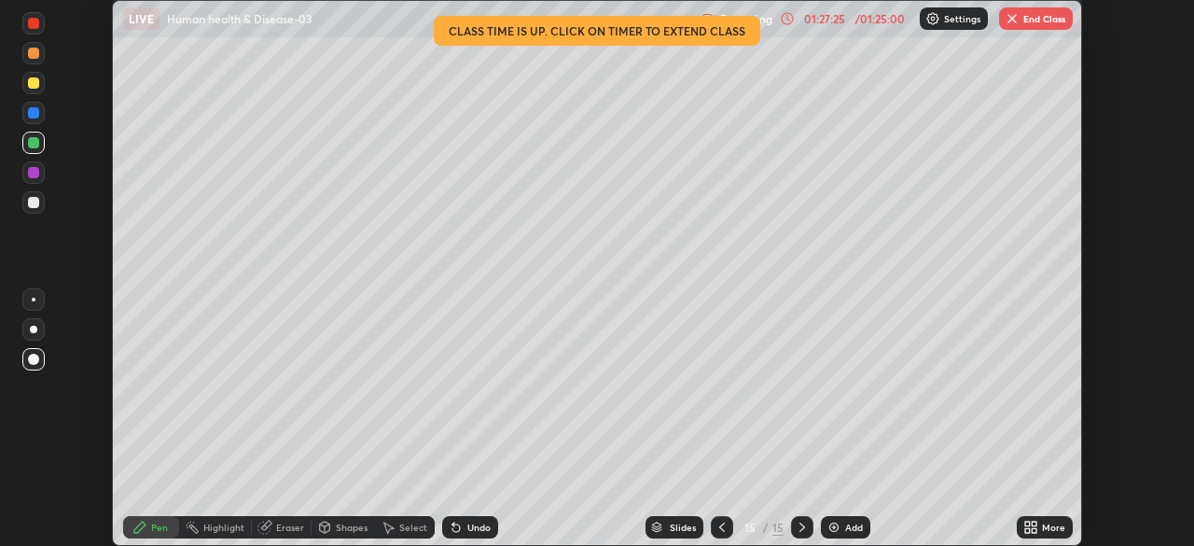
click at [271, 526] on icon at bounding box center [265, 527] width 15 height 15
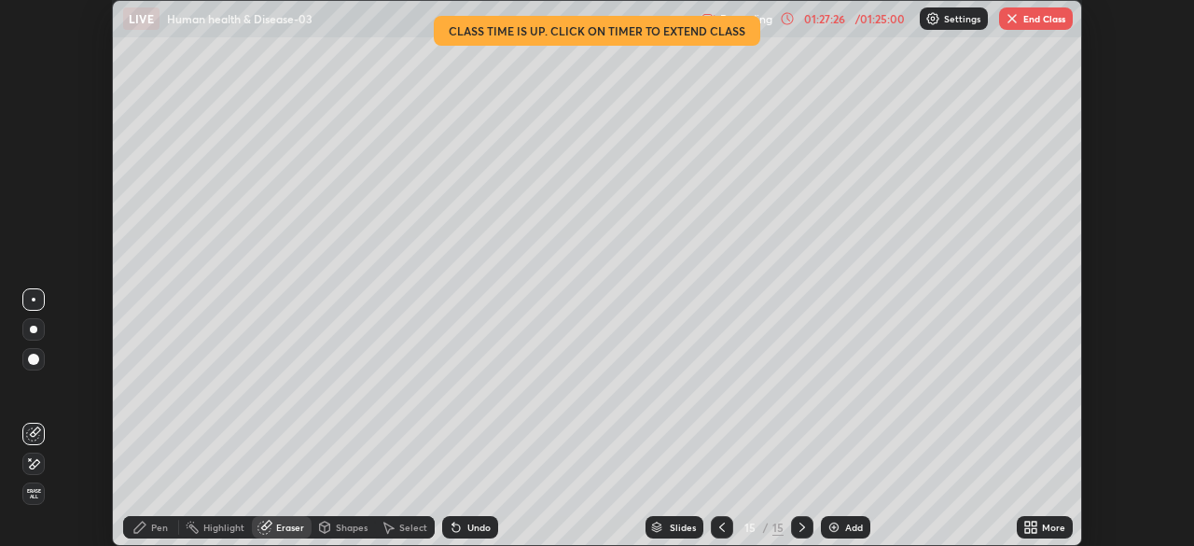
click at [150, 533] on div "Pen" at bounding box center [151, 527] width 56 height 22
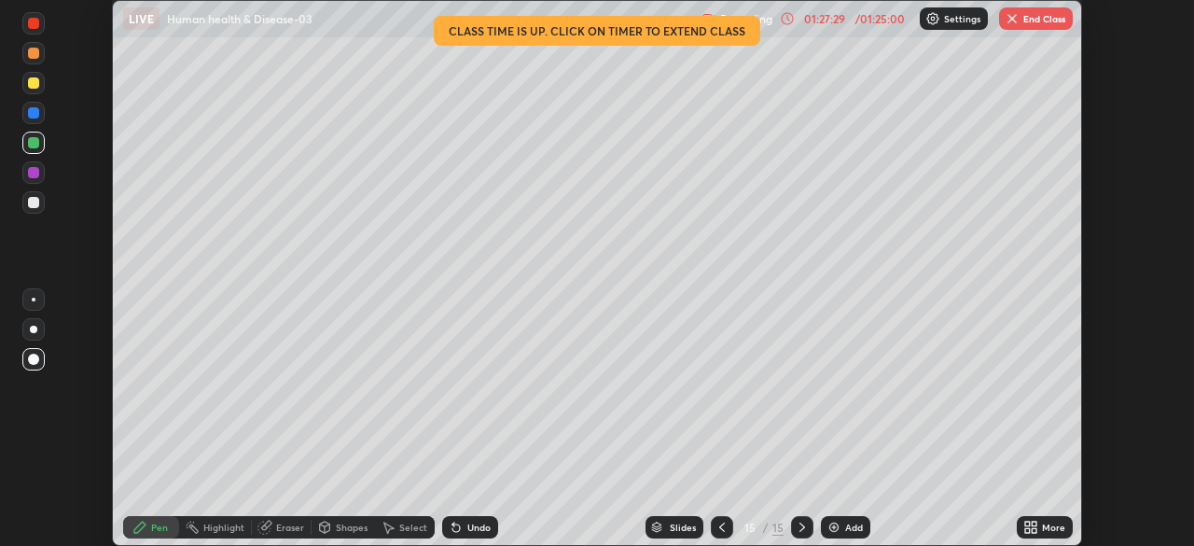
click at [38, 202] on div at bounding box center [33, 202] width 11 height 11
click at [1043, 17] on button "End Class" at bounding box center [1036, 18] width 74 height 22
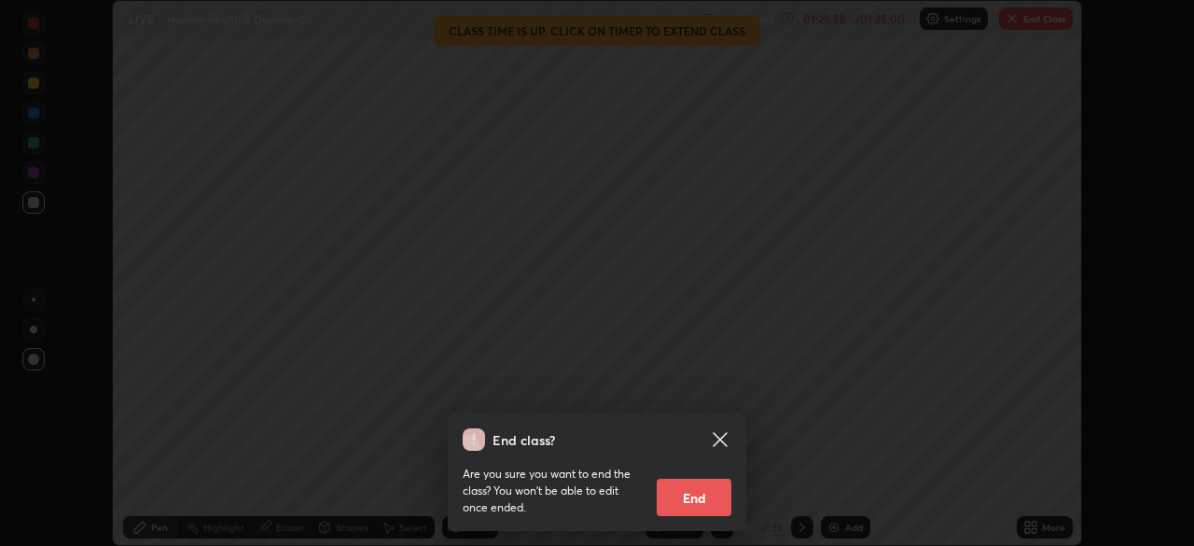
click at [712, 503] on button "End" at bounding box center [694, 497] width 75 height 37
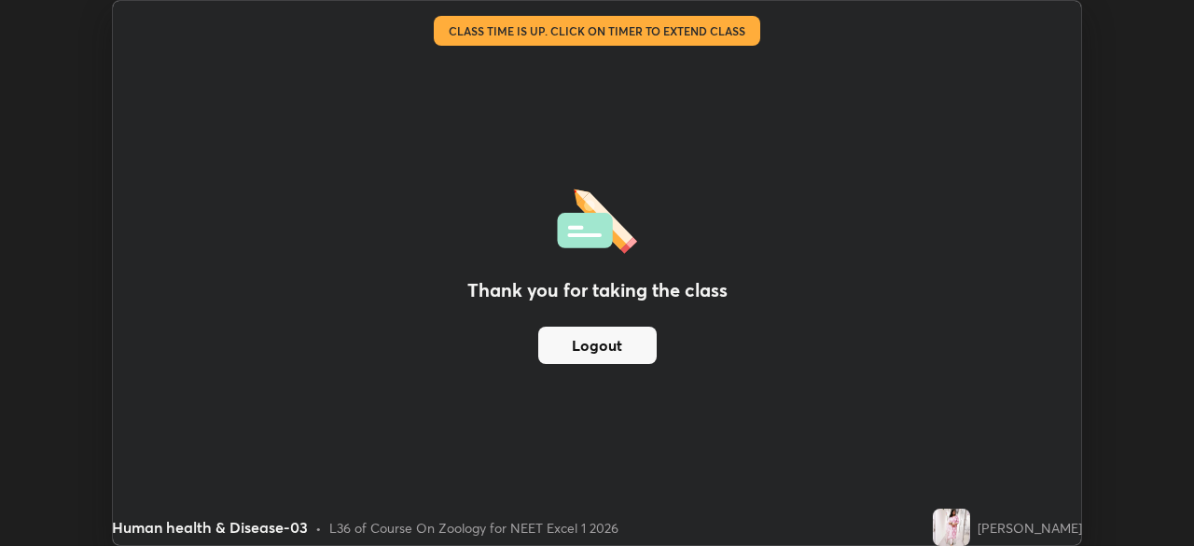
click at [382, 133] on div "Thank you for taking the class Logout" at bounding box center [597, 273] width 969 height 544
